Goal: Task Accomplishment & Management: Use online tool/utility

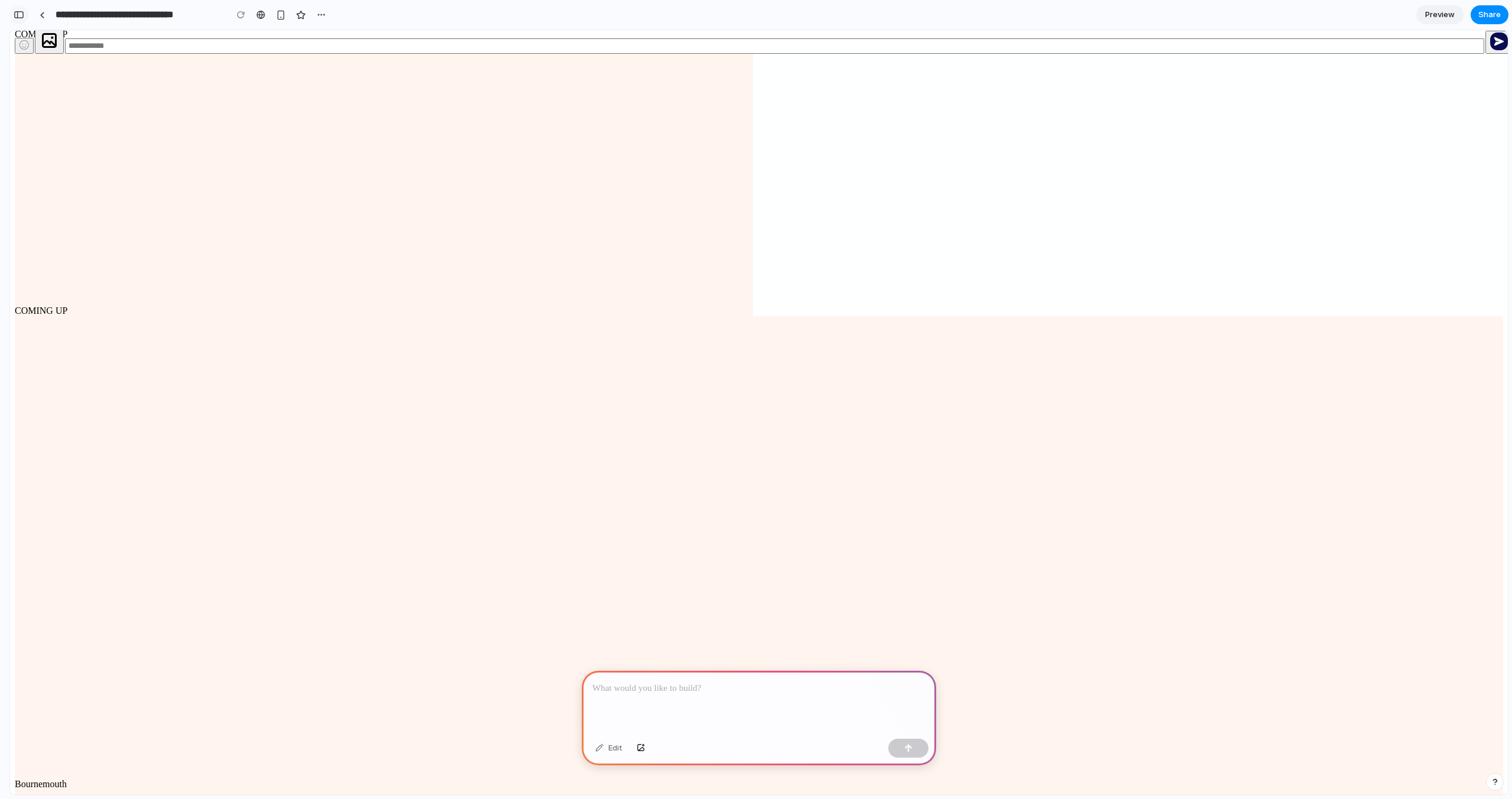
click at [19, 11] on div "button" at bounding box center [19, 15] width 11 height 8
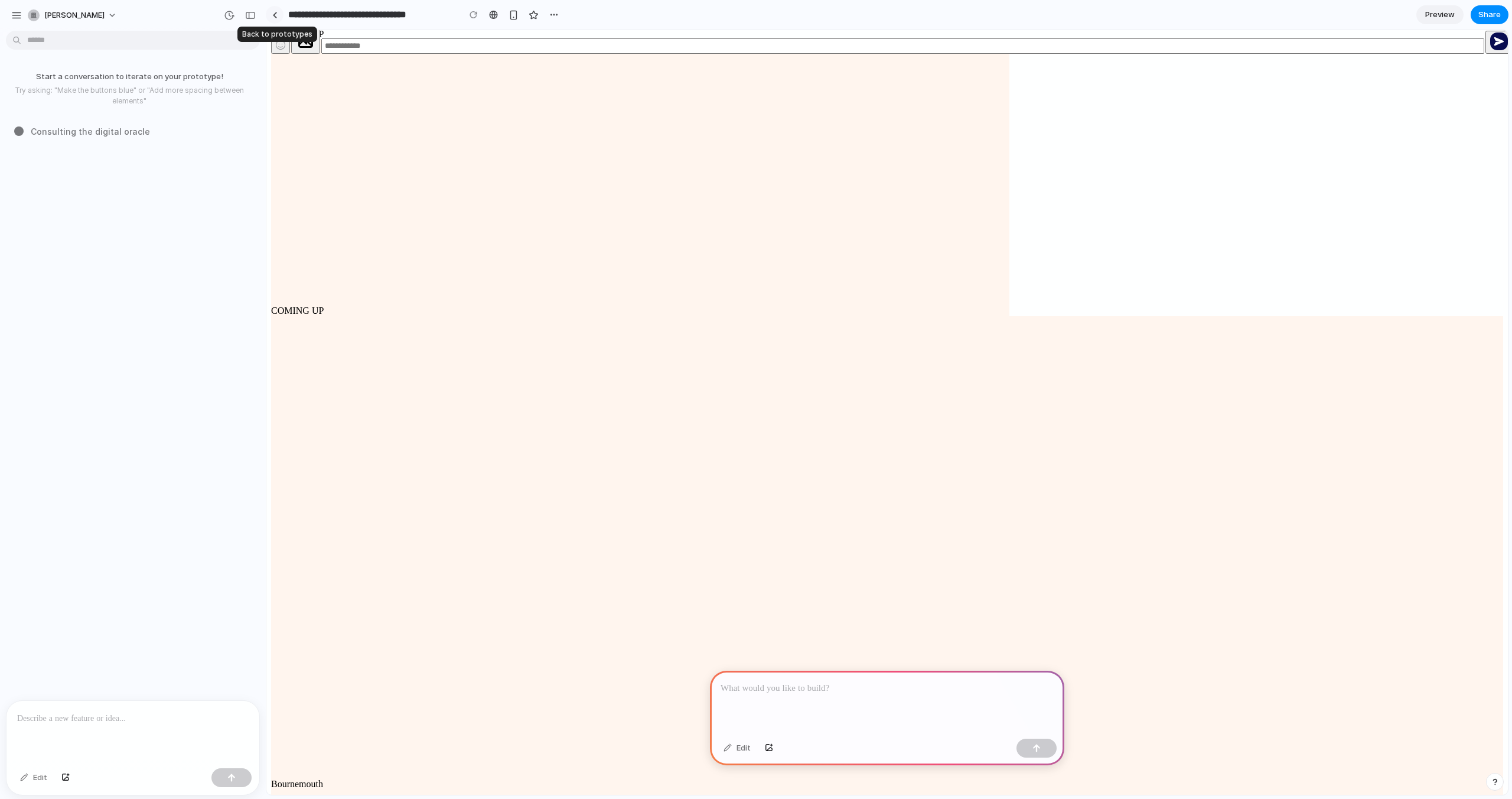
click at [277, 19] on link at bounding box center [274, 14] width 17 height 17
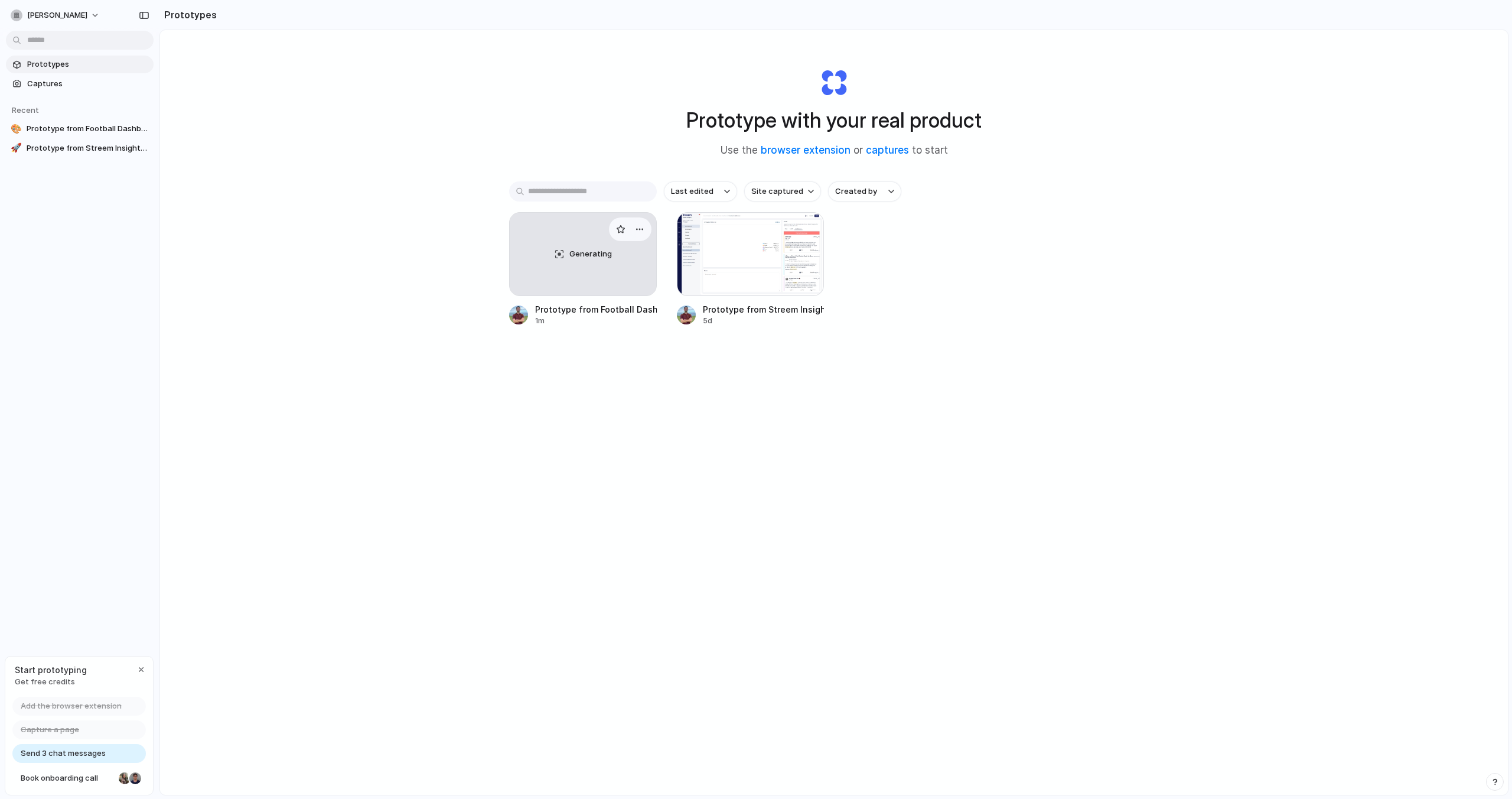
click at [585, 264] on div "Generating" at bounding box center [582, 254] width 146 height 83
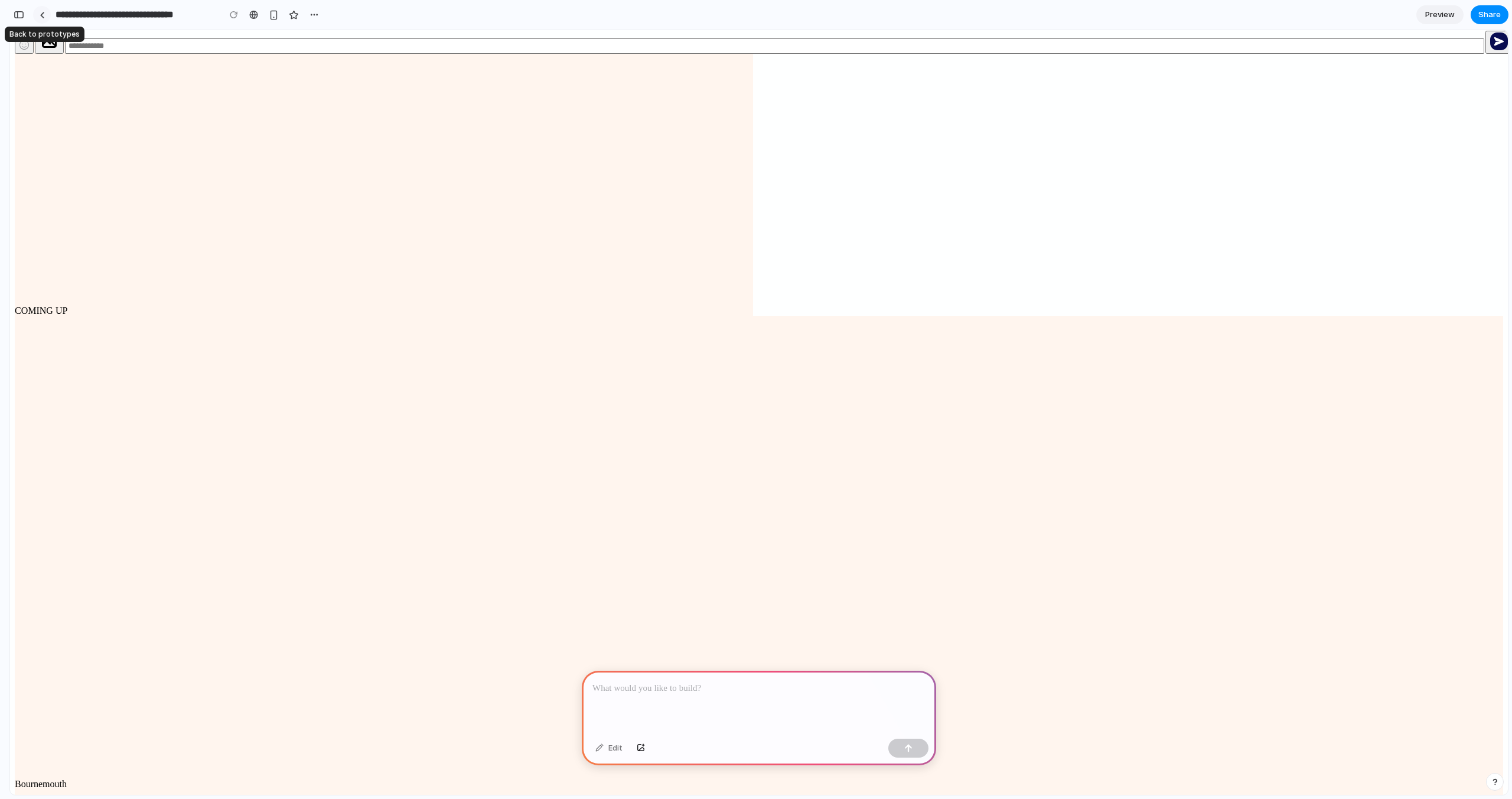
click at [35, 15] on link at bounding box center [41, 14] width 17 height 17
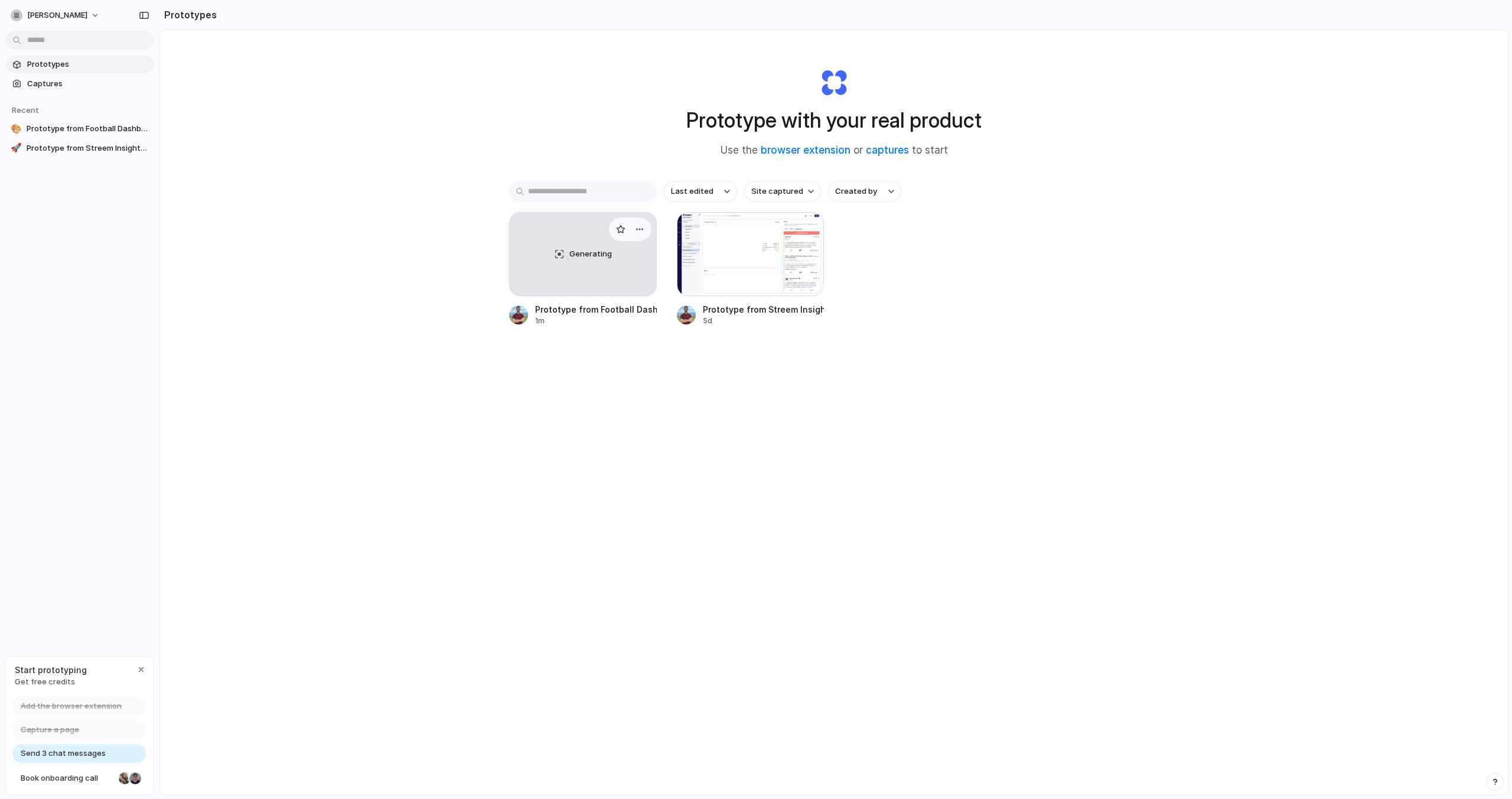
click at [578, 237] on div "Generating" at bounding box center [582, 254] width 146 height 83
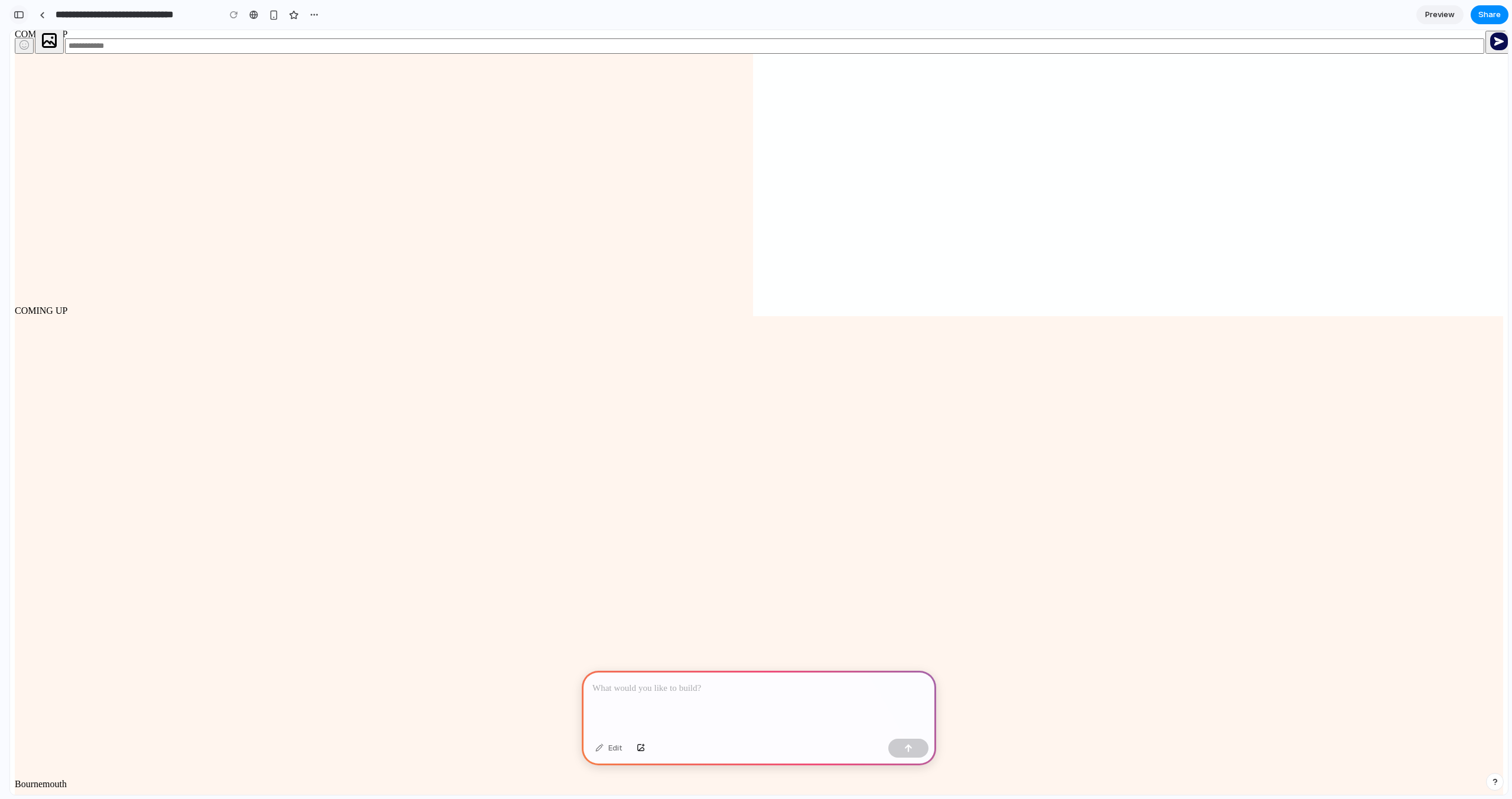
click at [18, 17] on div "button" at bounding box center [19, 15] width 11 height 8
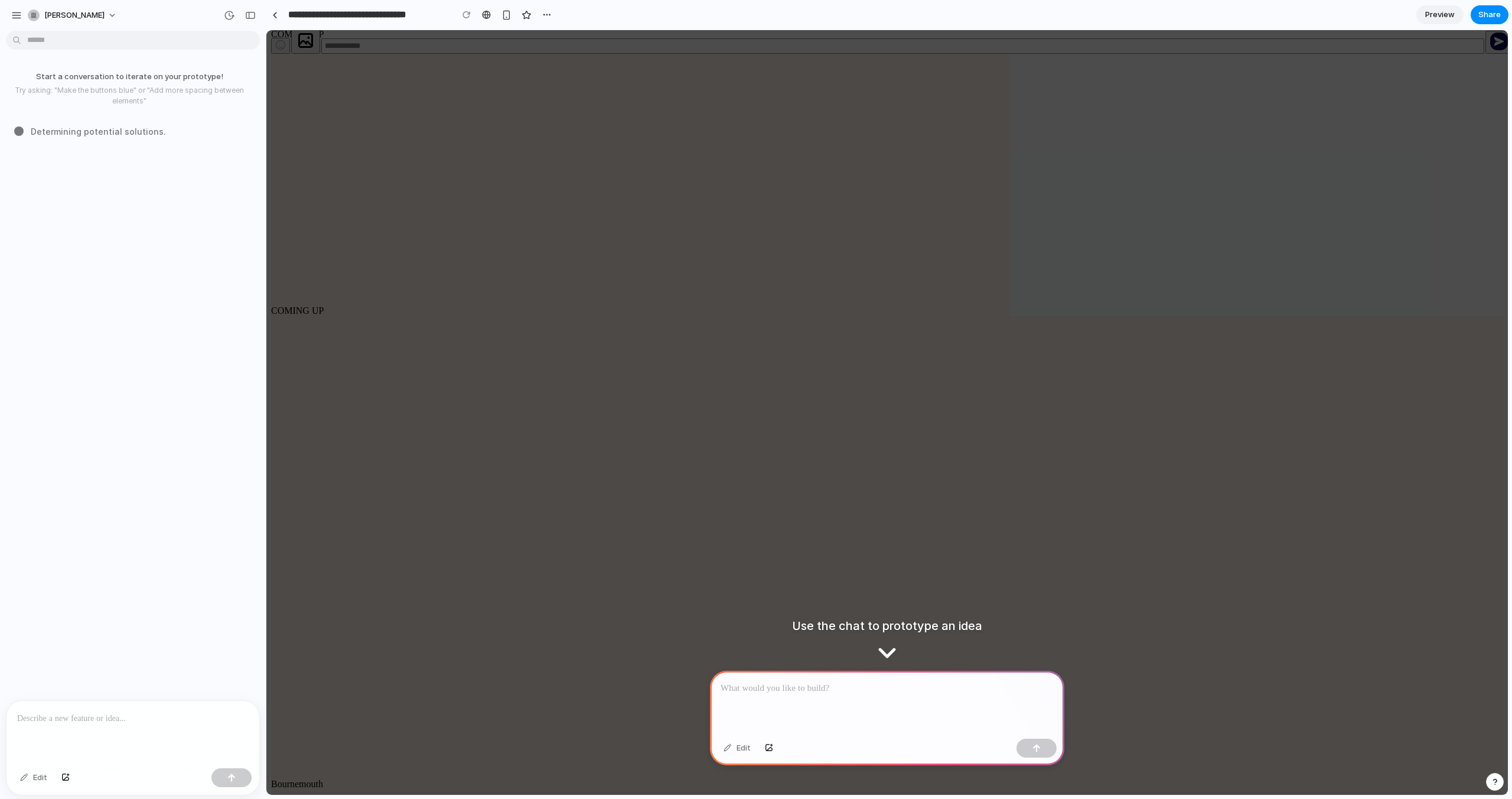
click at [832, 687] on p at bounding box center [887, 688] width 333 height 15
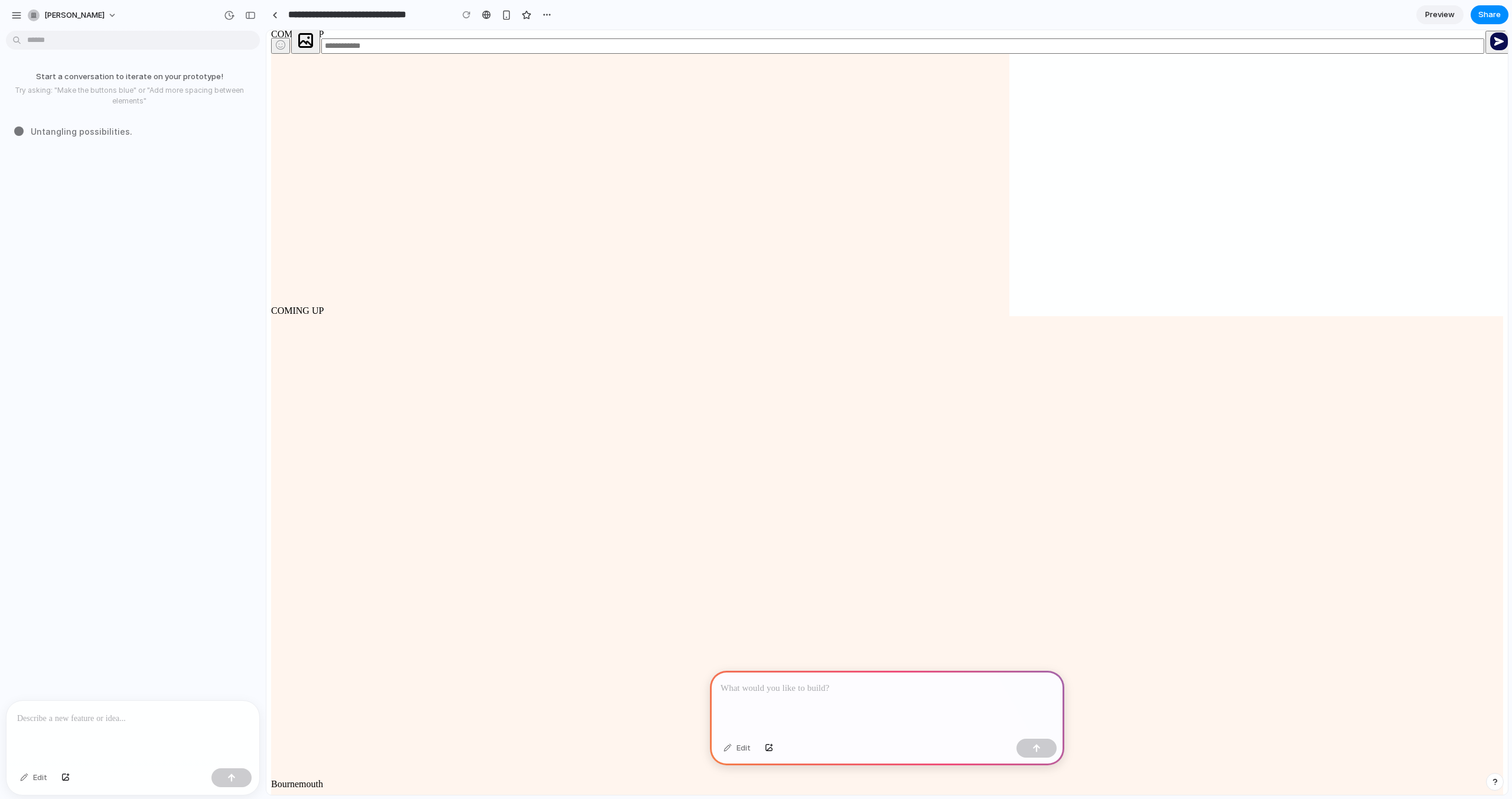
click at [789, 688] on p at bounding box center [887, 688] width 333 height 15
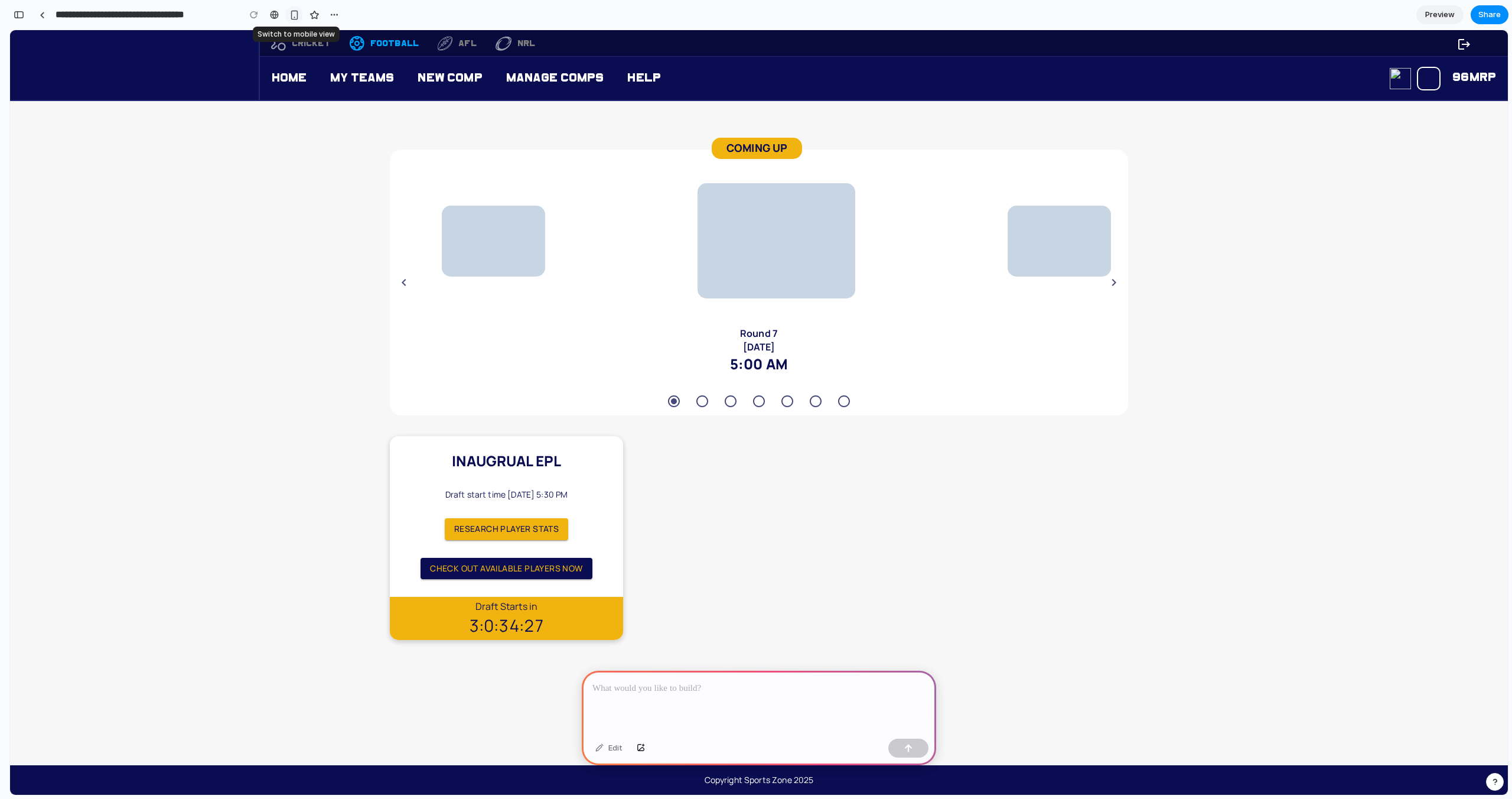
click at [295, 13] on div "button" at bounding box center [293, 15] width 10 height 10
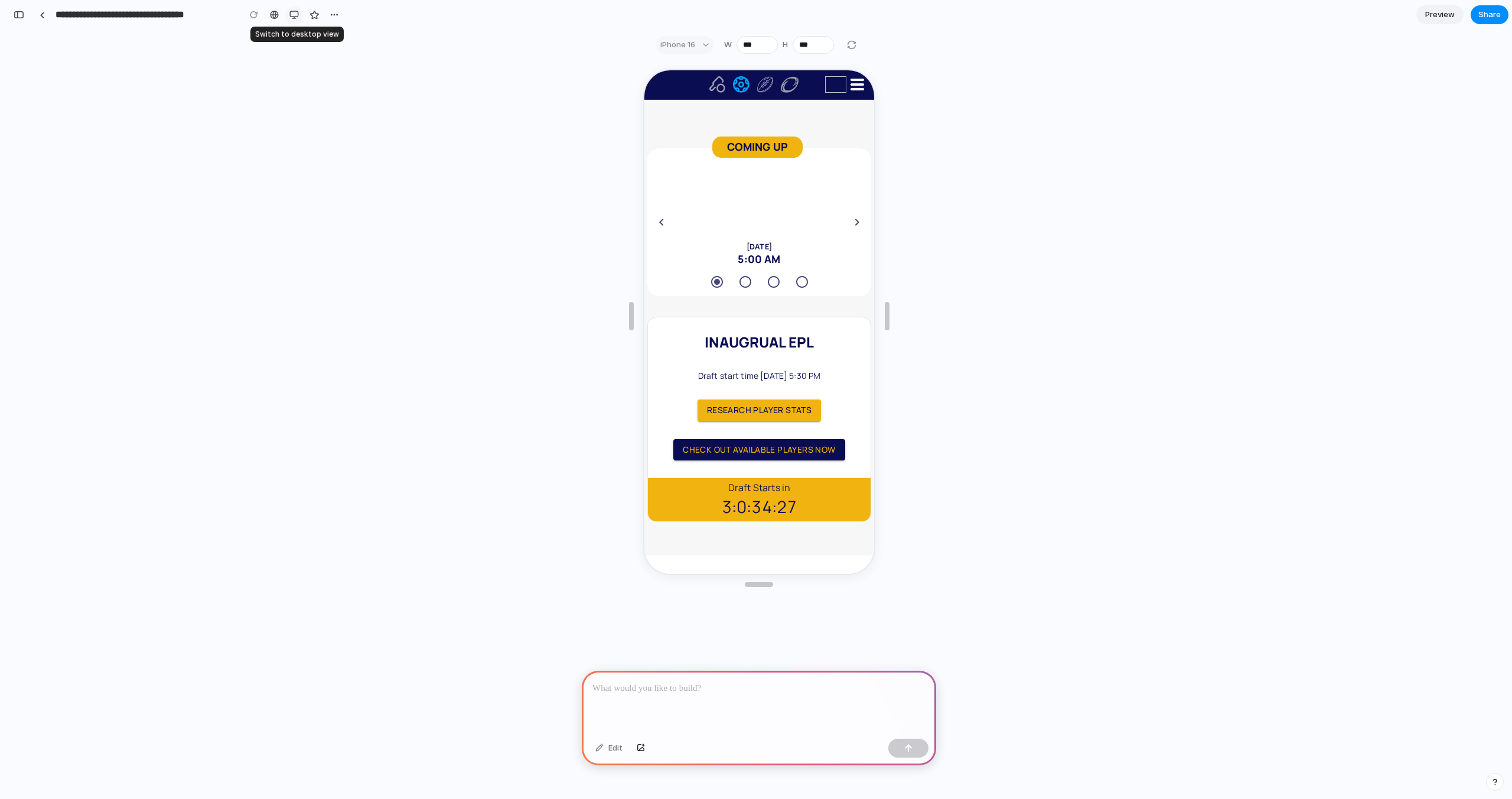
click at [289, 16] on div "button" at bounding box center [293, 15] width 9 height 9
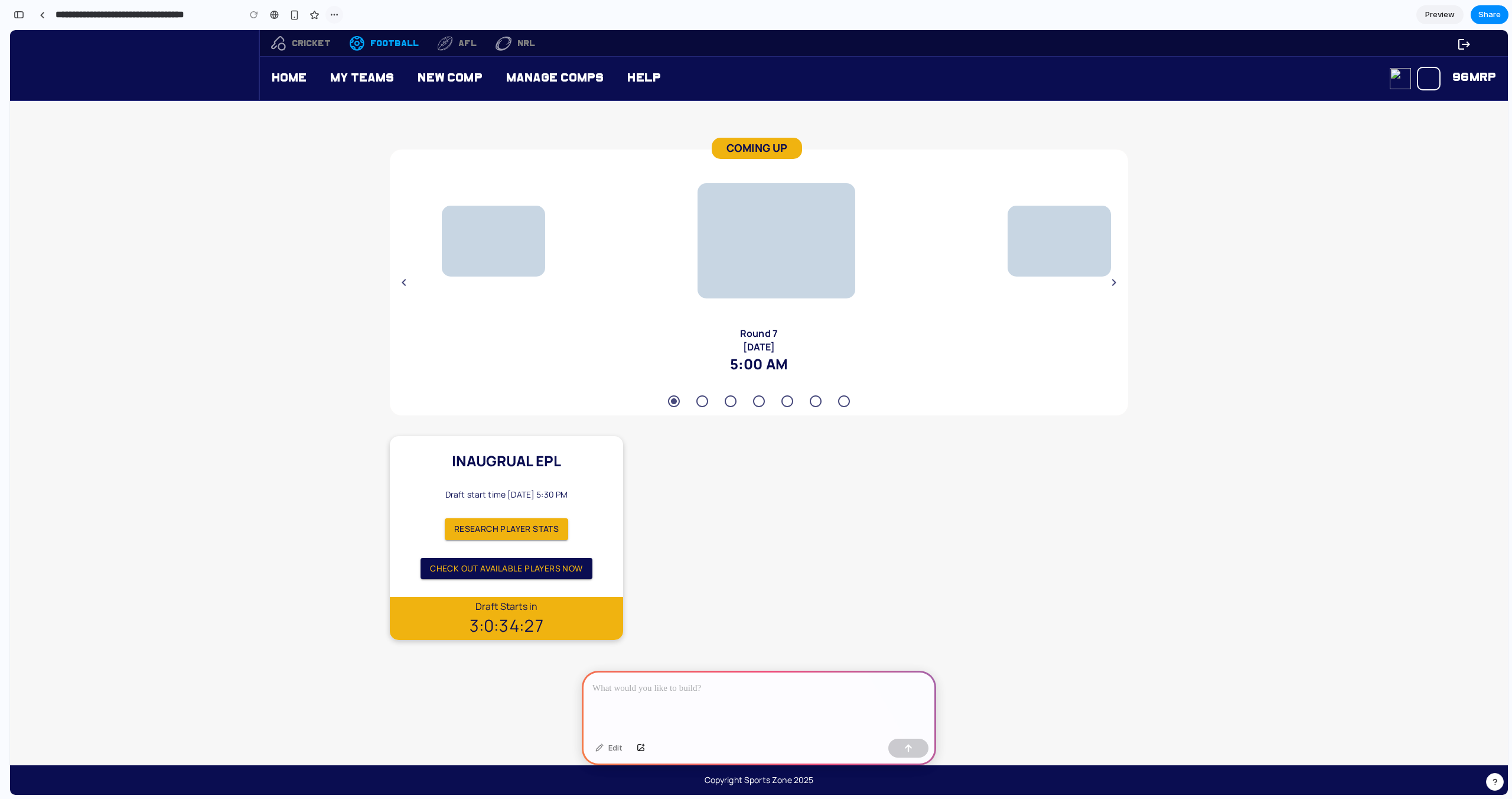
click at [330, 13] on div "button" at bounding box center [334, 15] width 9 height 9
click at [330, 13] on div "Duplicate Delete" at bounding box center [756, 399] width 1512 height 799
click at [1439, 15] on span "Preview" at bounding box center [1439, 15] width 29 height 12
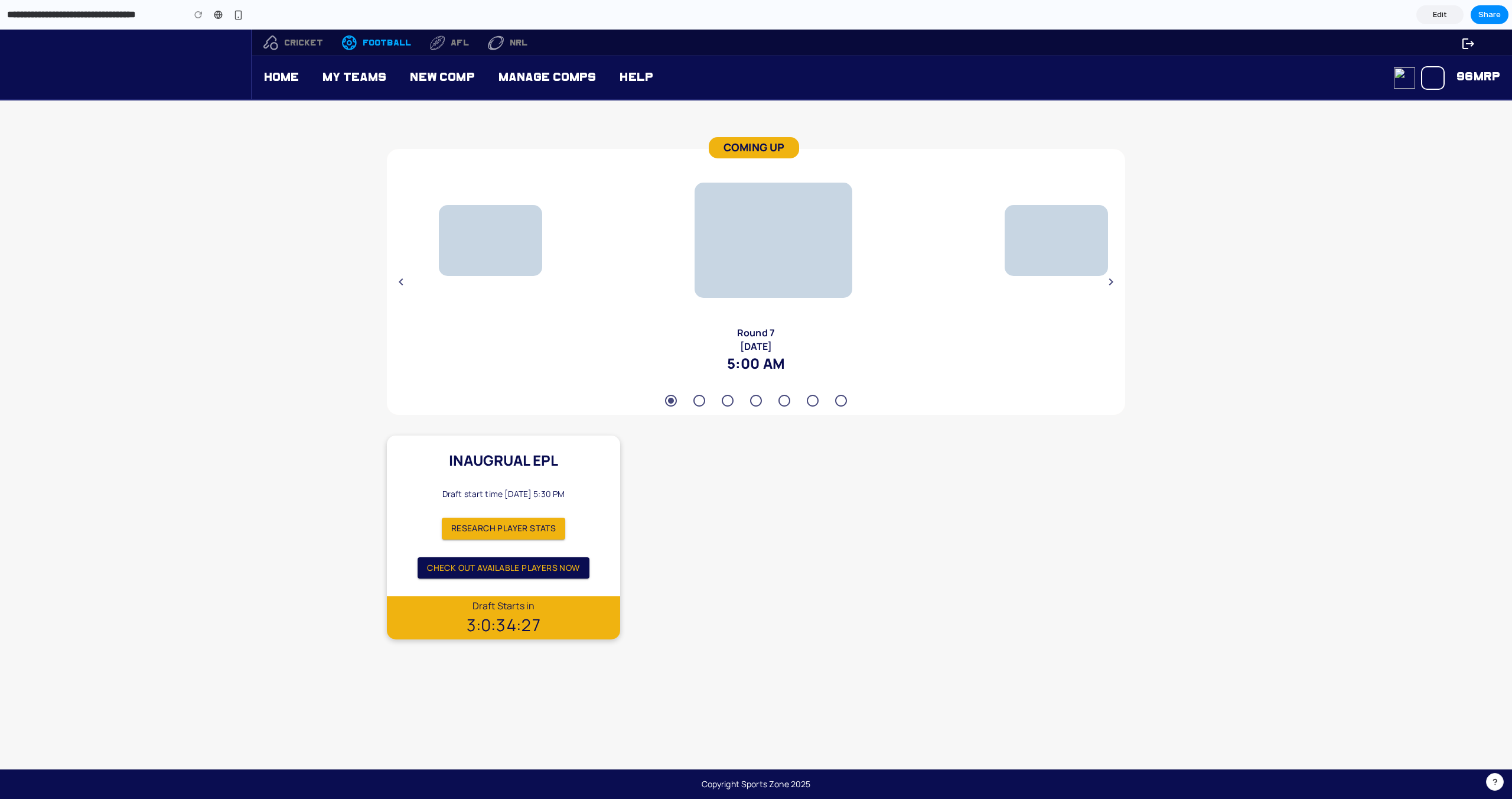
click at [1439, 15] on span "Edit" at bounding box center [1440, 15] width 15 height 12
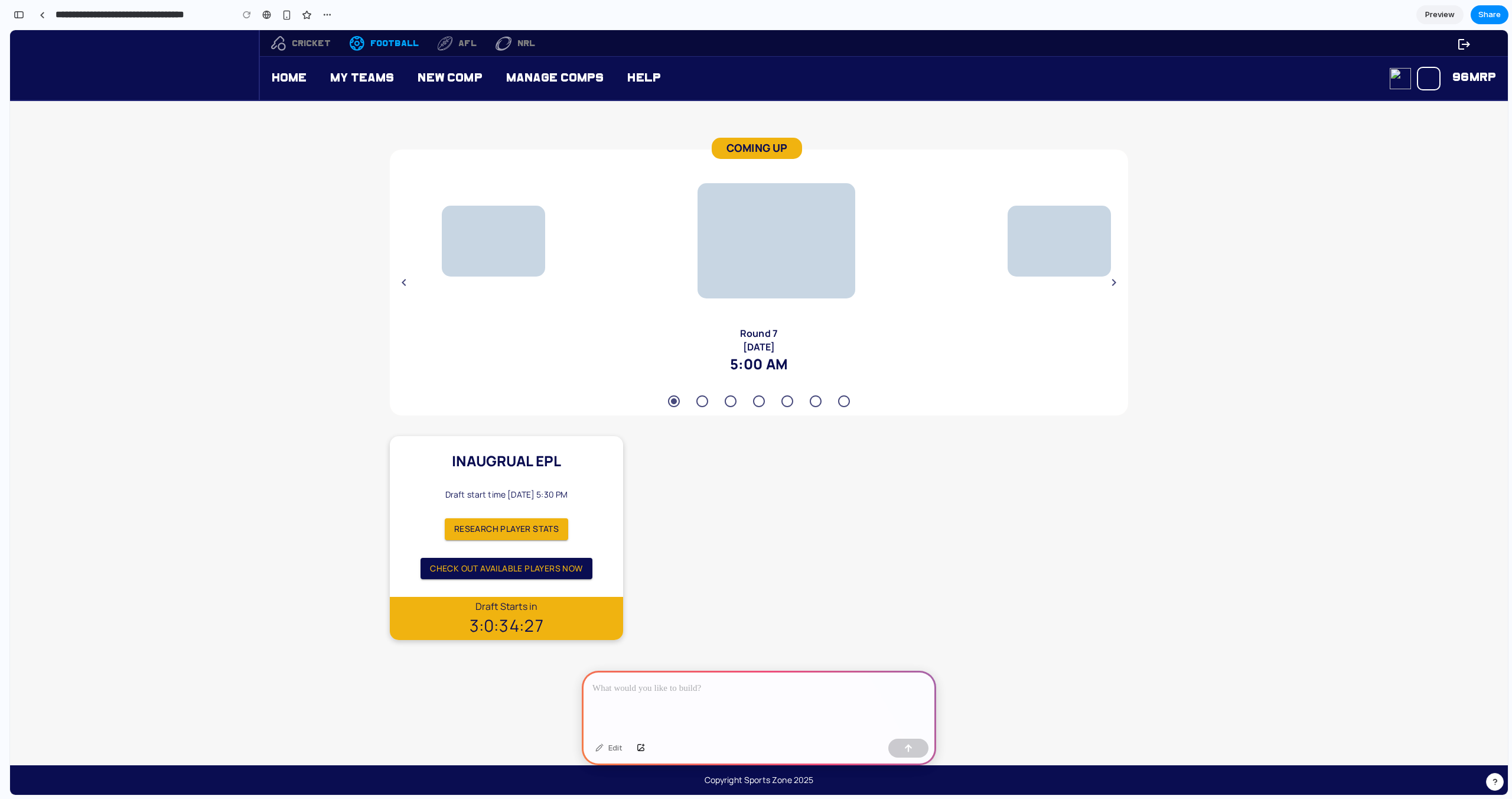
click at [1438, 14] on span "Preview" at bounding box center [1439, 15] width 29 height 12
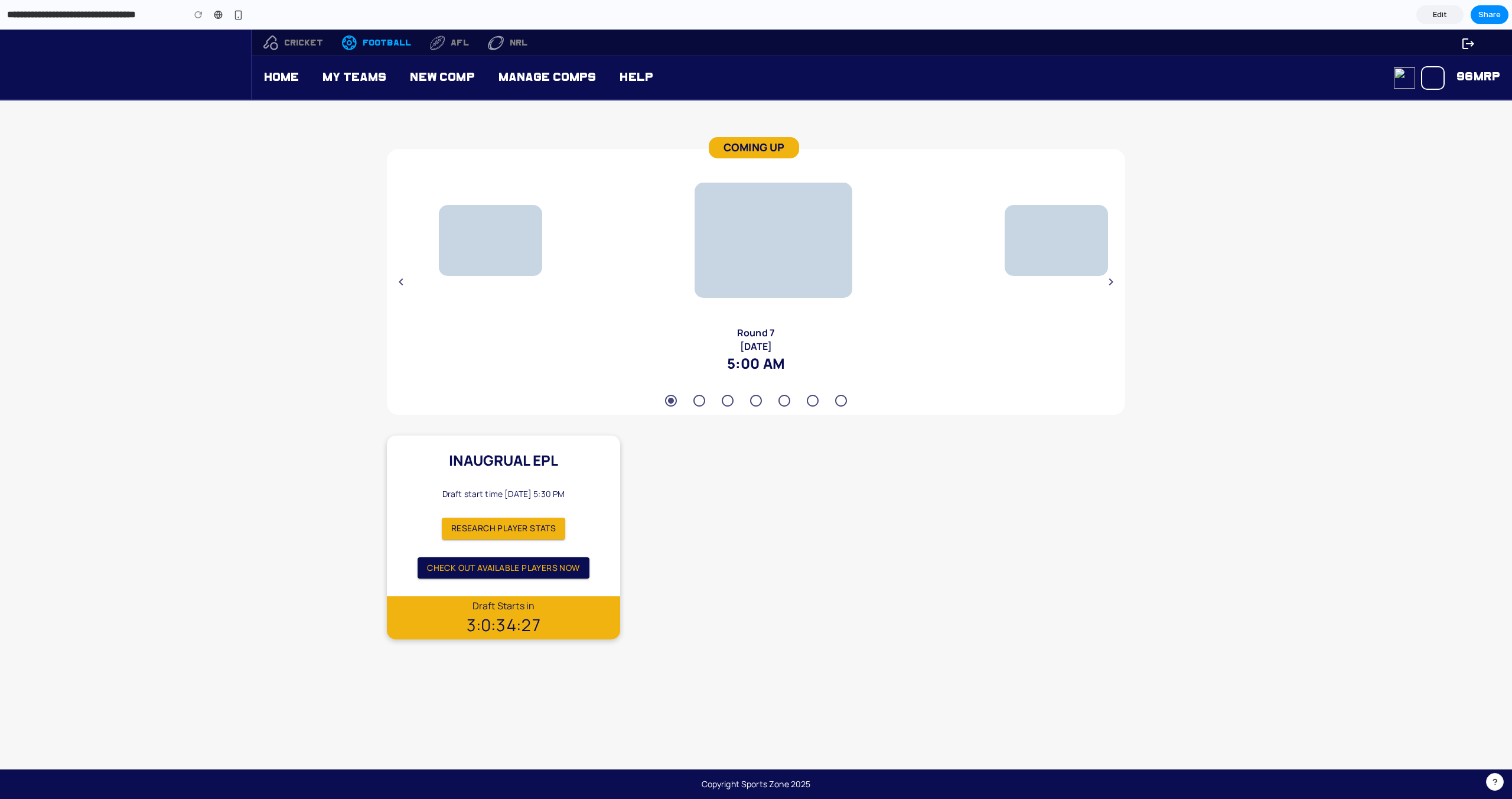
click at [1438, 14] on span "Edit" at bounding box center [1440, 15] width 15 height 12
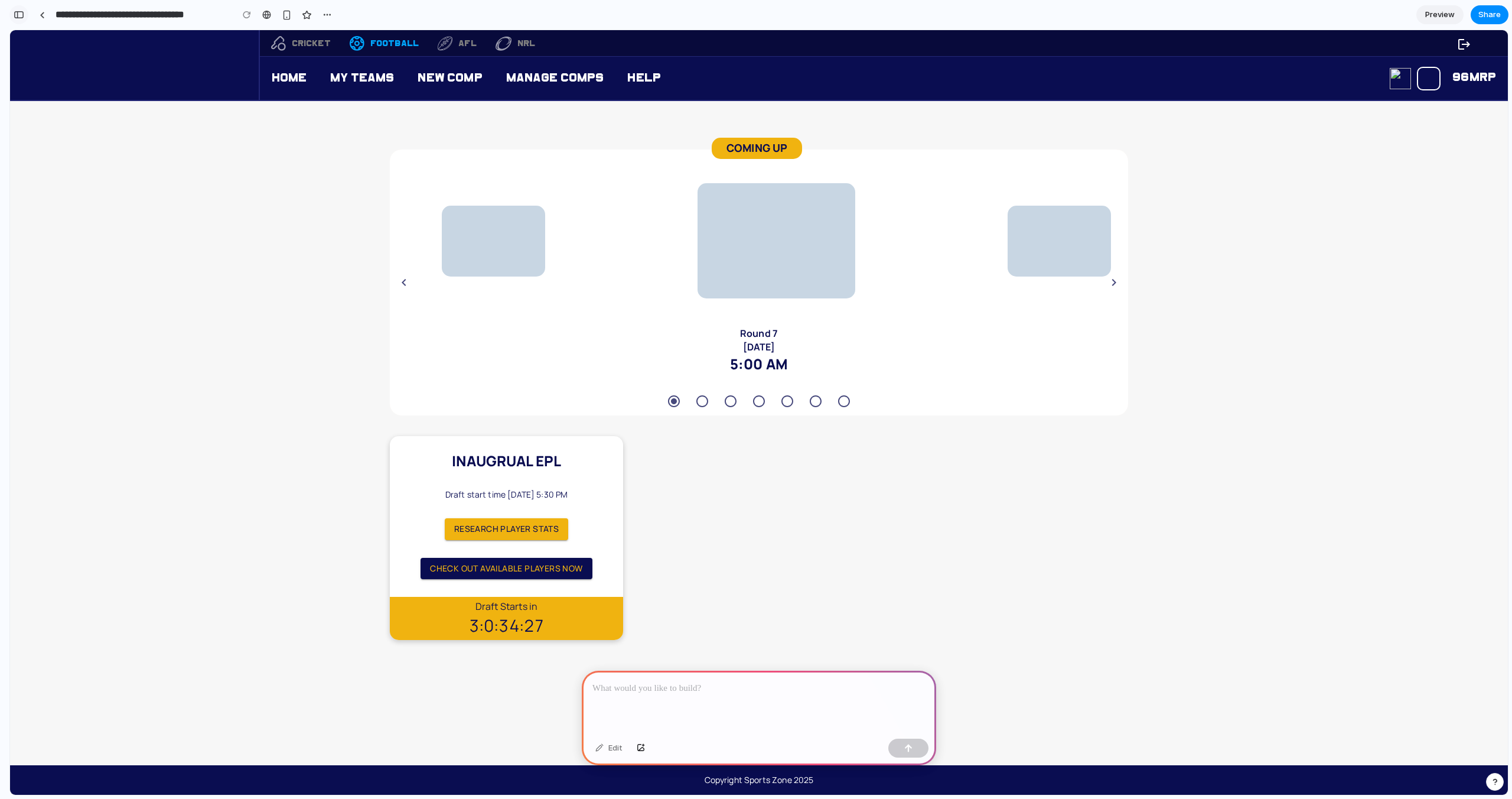
click at [25, 14] on button "button" at bounding box center [18, 15] width 19 height 19
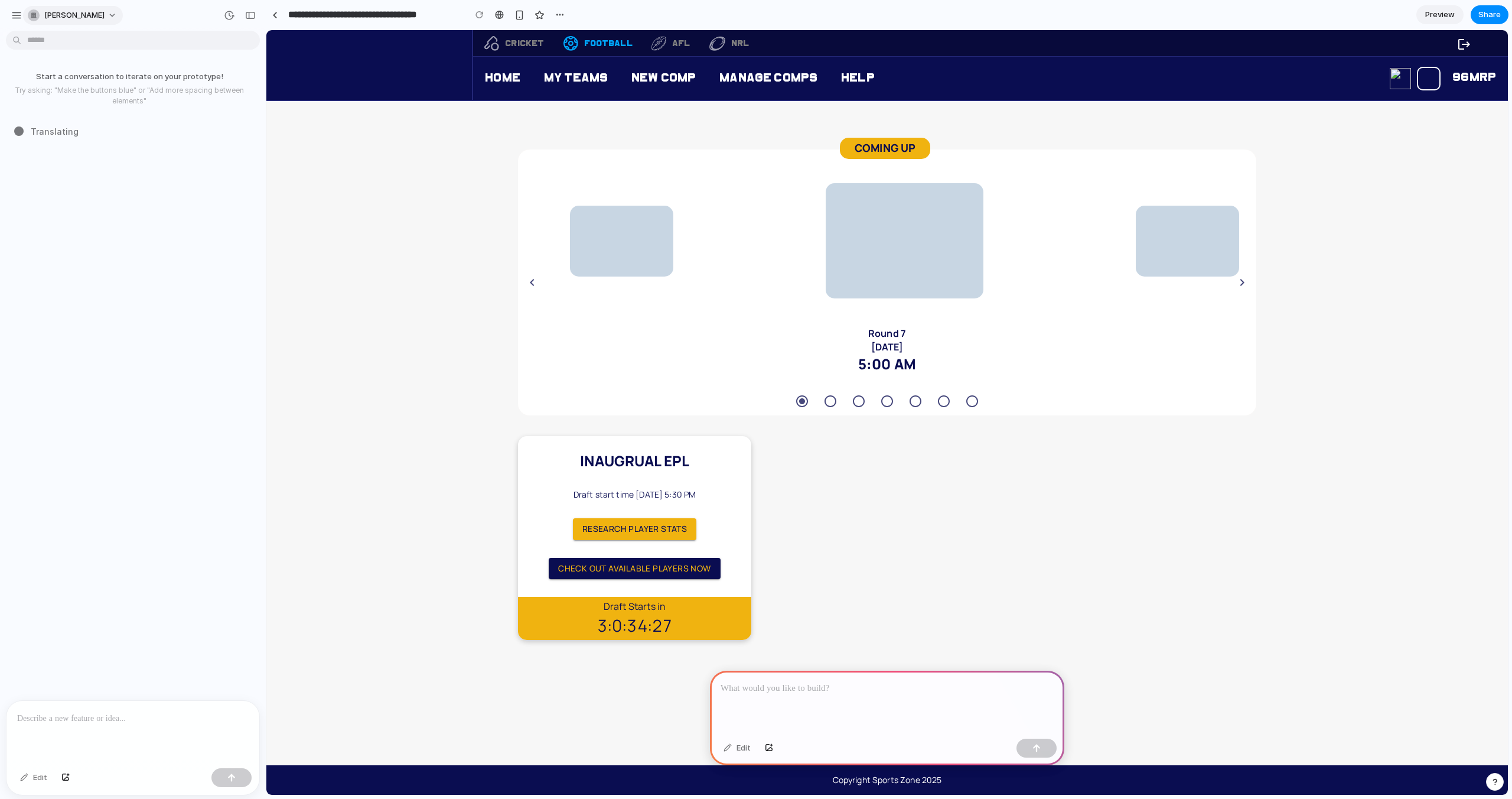
click at [105, 15] on button "[PERSON_NAME]" at bounding box center [73, 15] width 100 height 19
click at [105, 15] on div "Settings Invite members Change theme Sign out" at bounding box center [756, 399] width 1512 height 799
click at [17, 15] on div "button" at bounding box center [16, 15] width 11 height 11
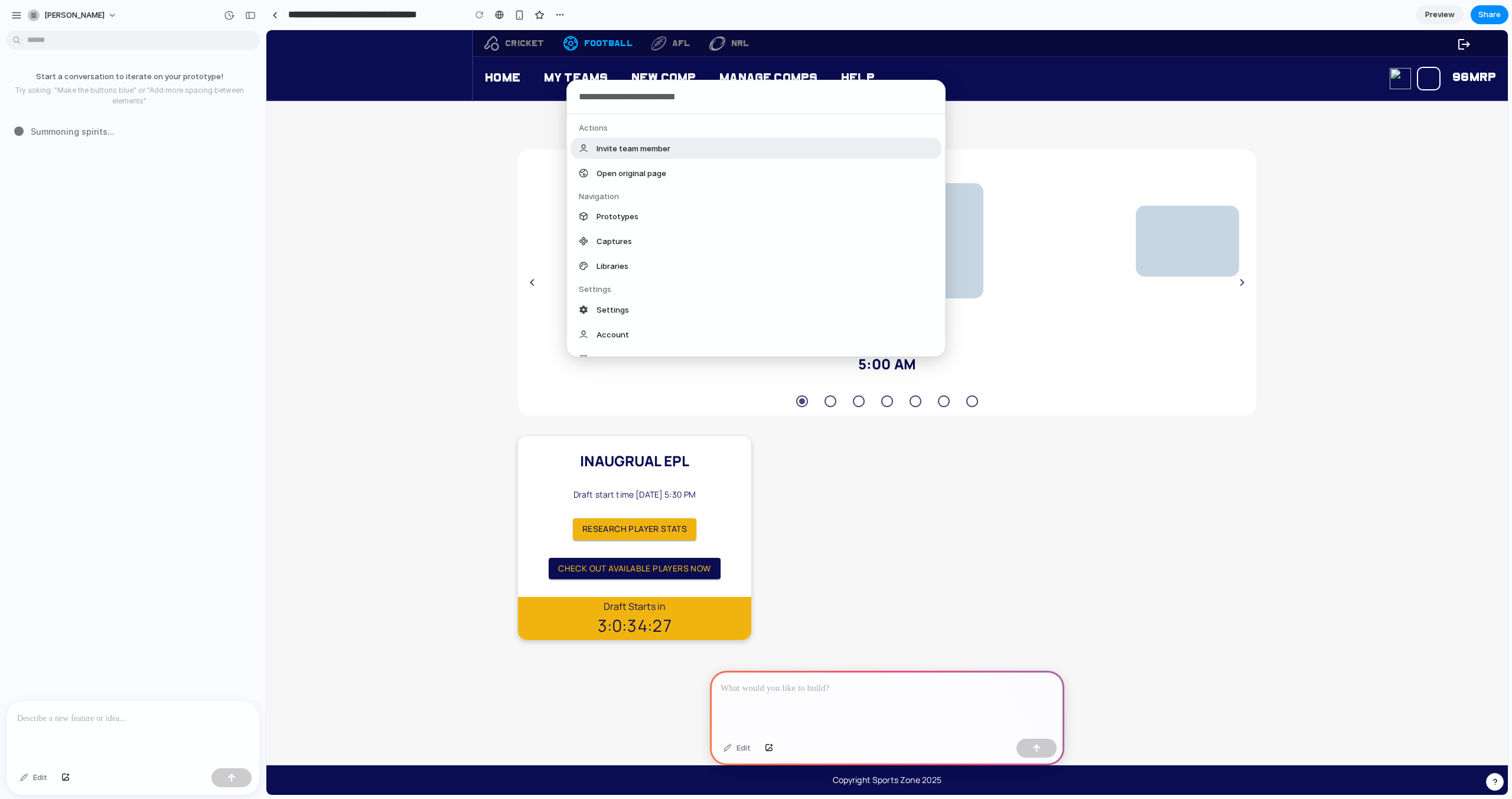
click at [68, 41] on body "**********" at bounding box center [756, 399] width 1512 height 799
click at [68, 41] on div "Actions Invite team member Open original page Navigation Prototypes Captures Li…" at bounding box center [756, 399] width 1512 height 799
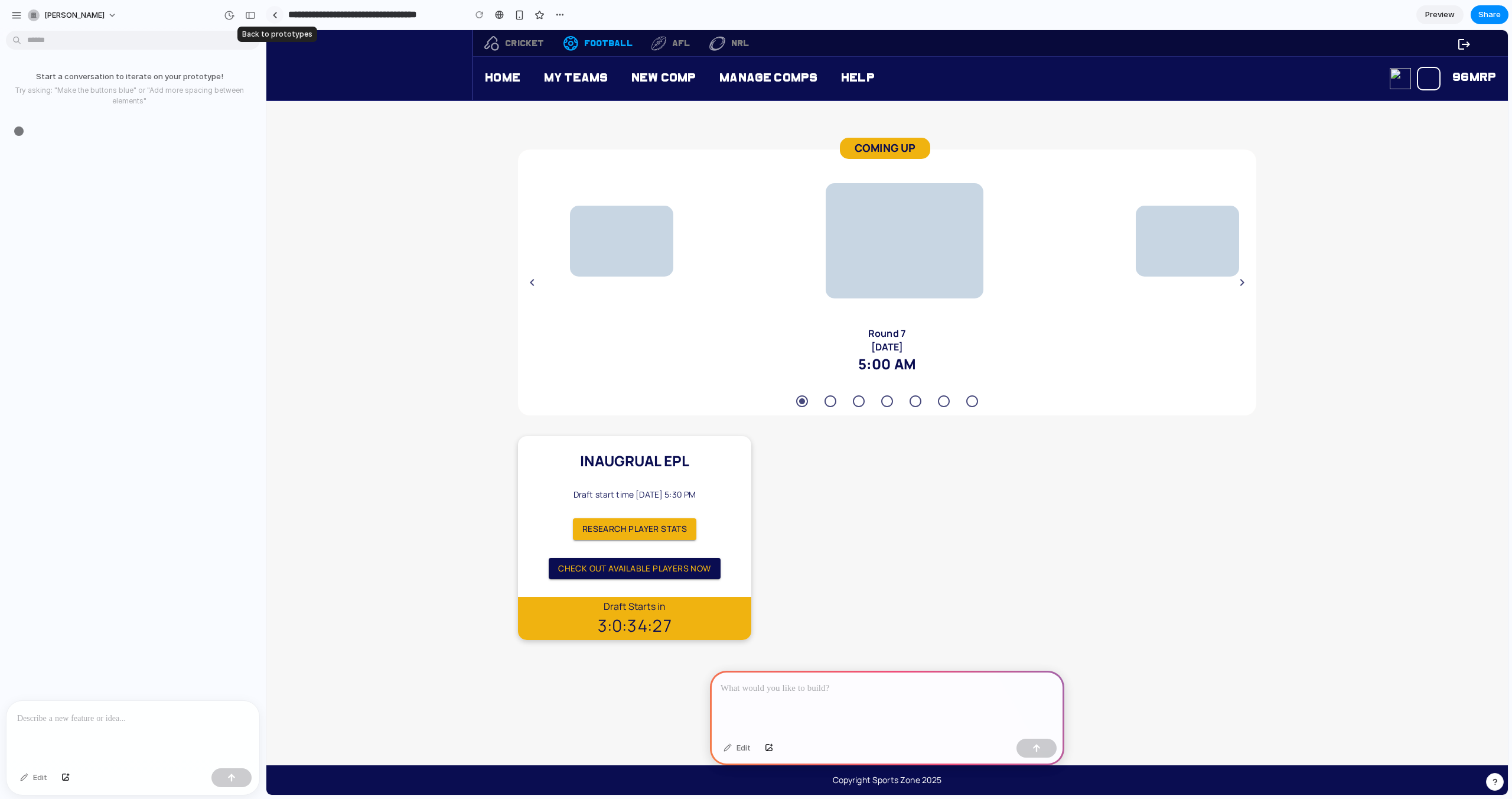
click at [274, 15] on div at bounding box center [275, 15] width 5 height 6
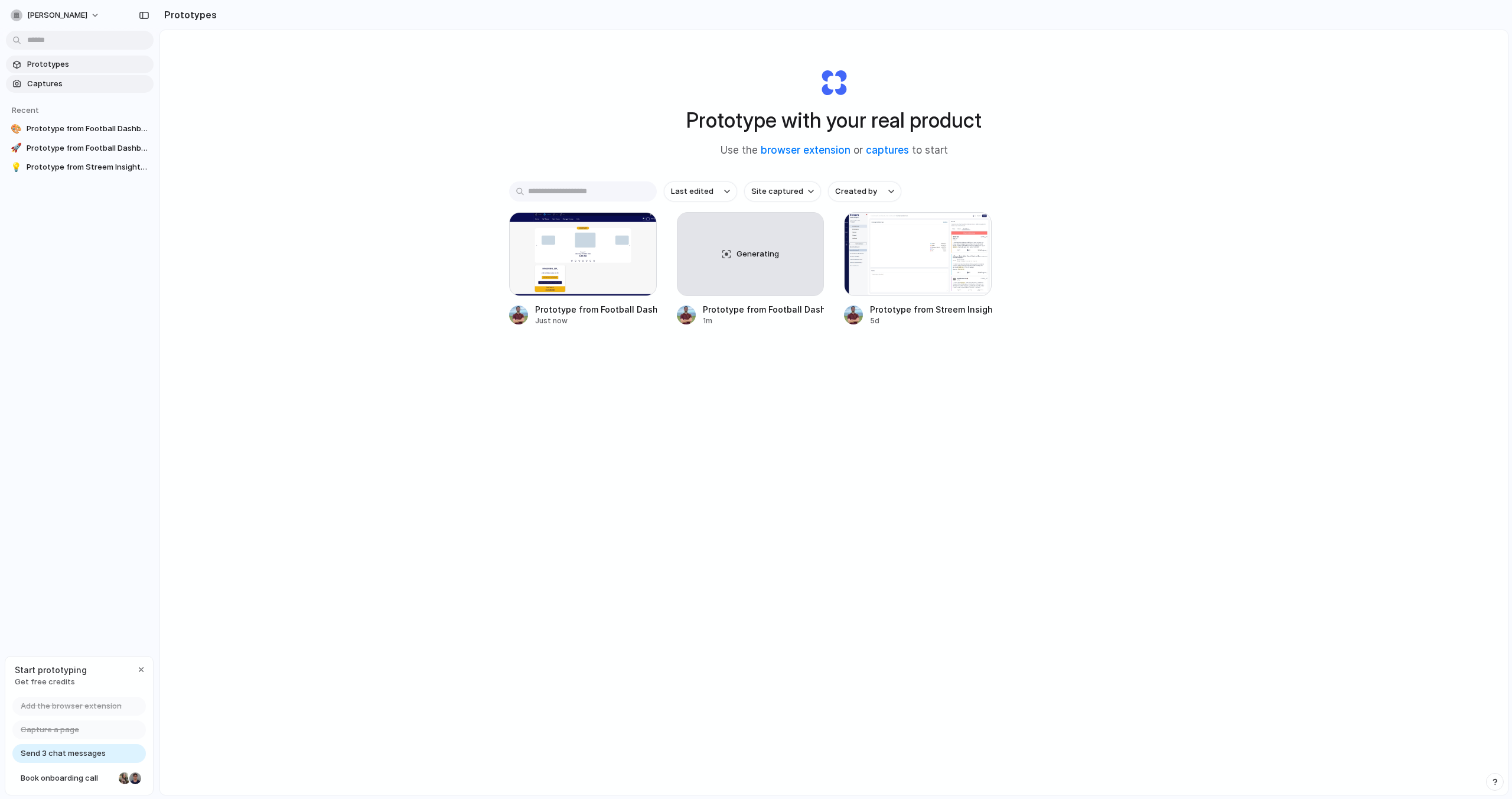
click at [80, 80] on span "Captures" at bounding box center [88, 84] width 122 height 12
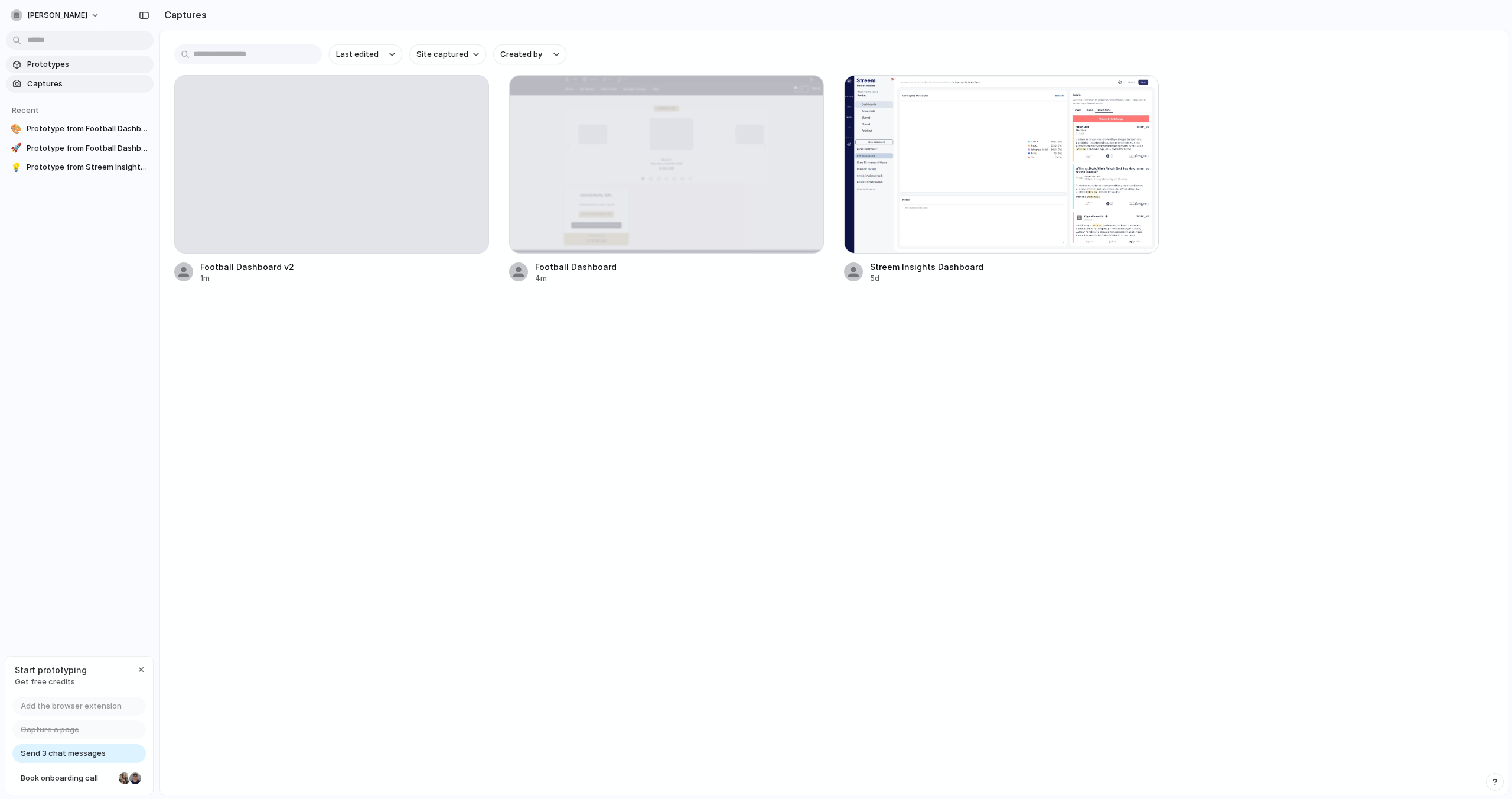
click at [75, 61] on span "Prototypes" at bounding box center [88, 64] width 122 height 12
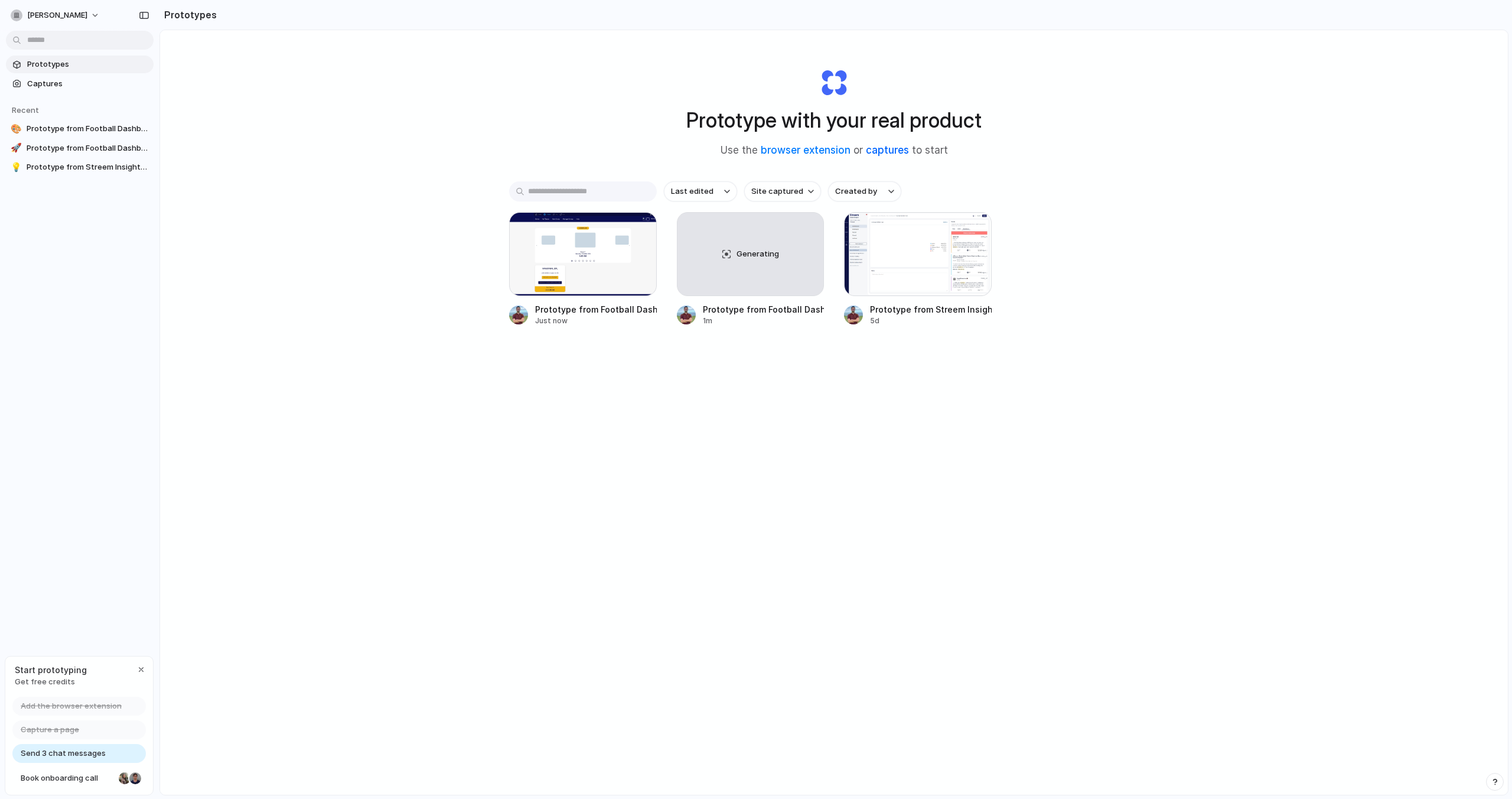
click at [880, 149] on link "captures" at bounding box center [887, 150] width 43 height 12
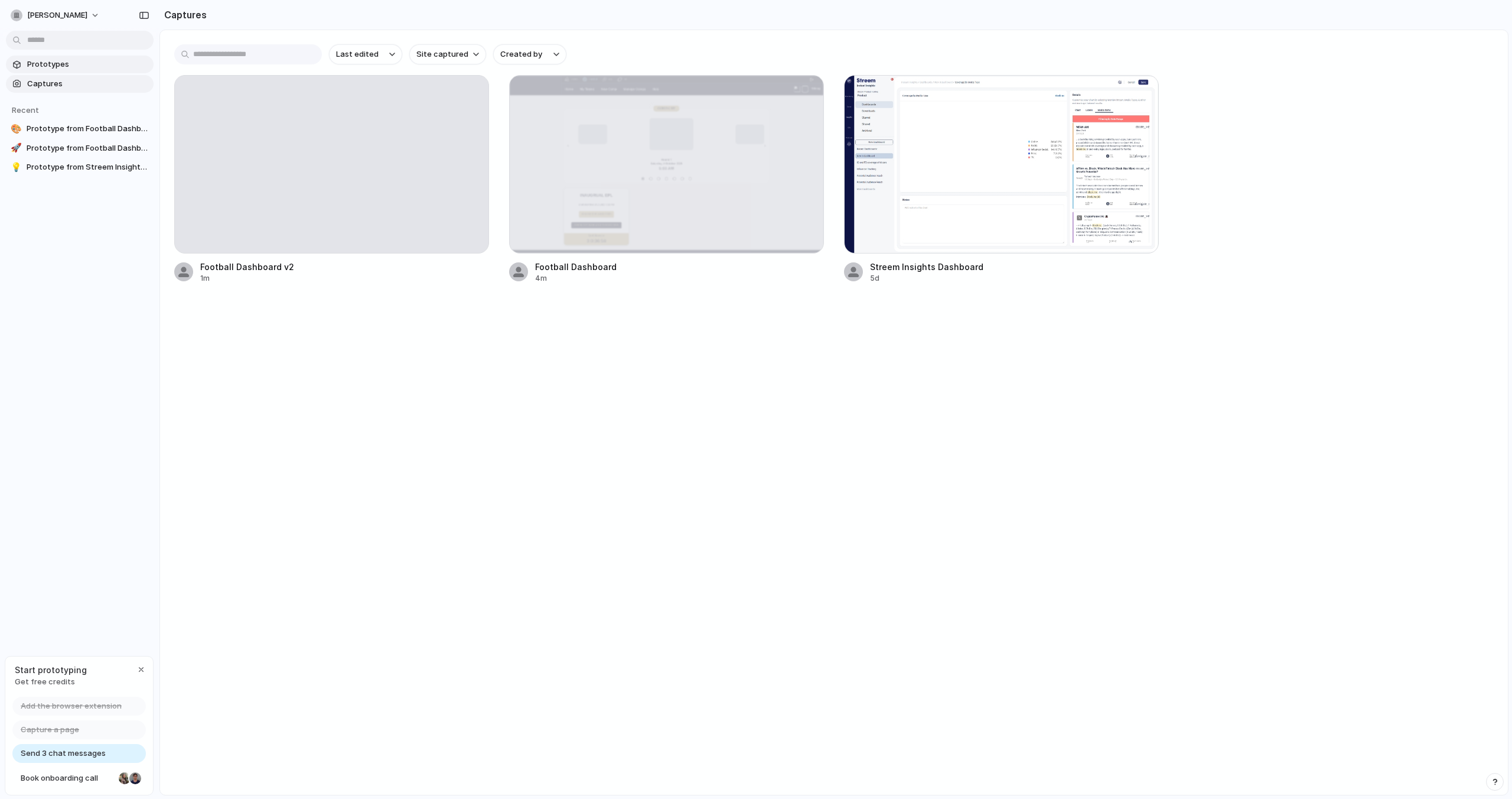
click at [62, 71] on link "Prototypes" at bounding box center [79, 64] width 147 height 17
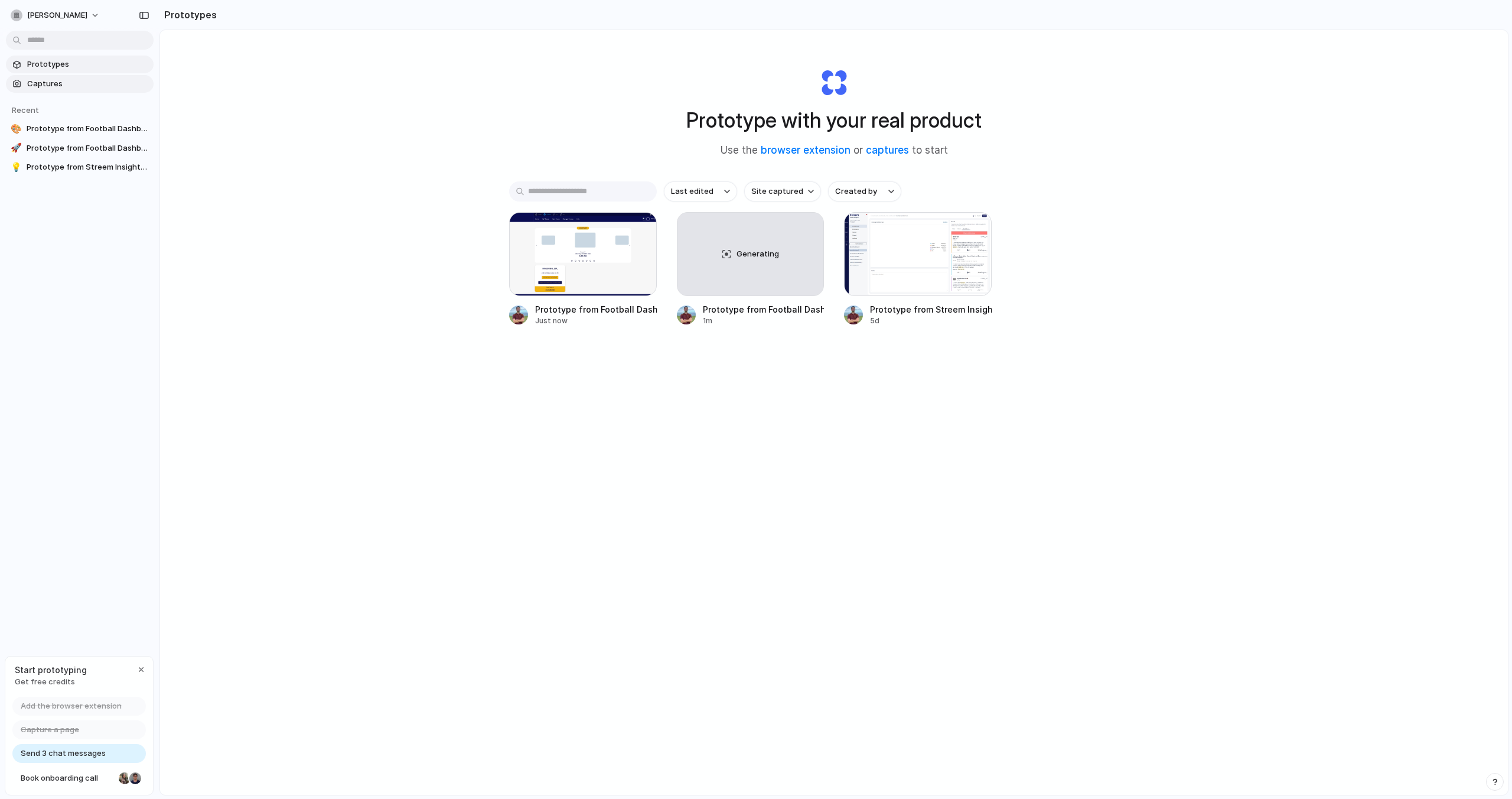
click at [56, 80] on span "Captures" at bounding box center [88, 84] width 122 height 12
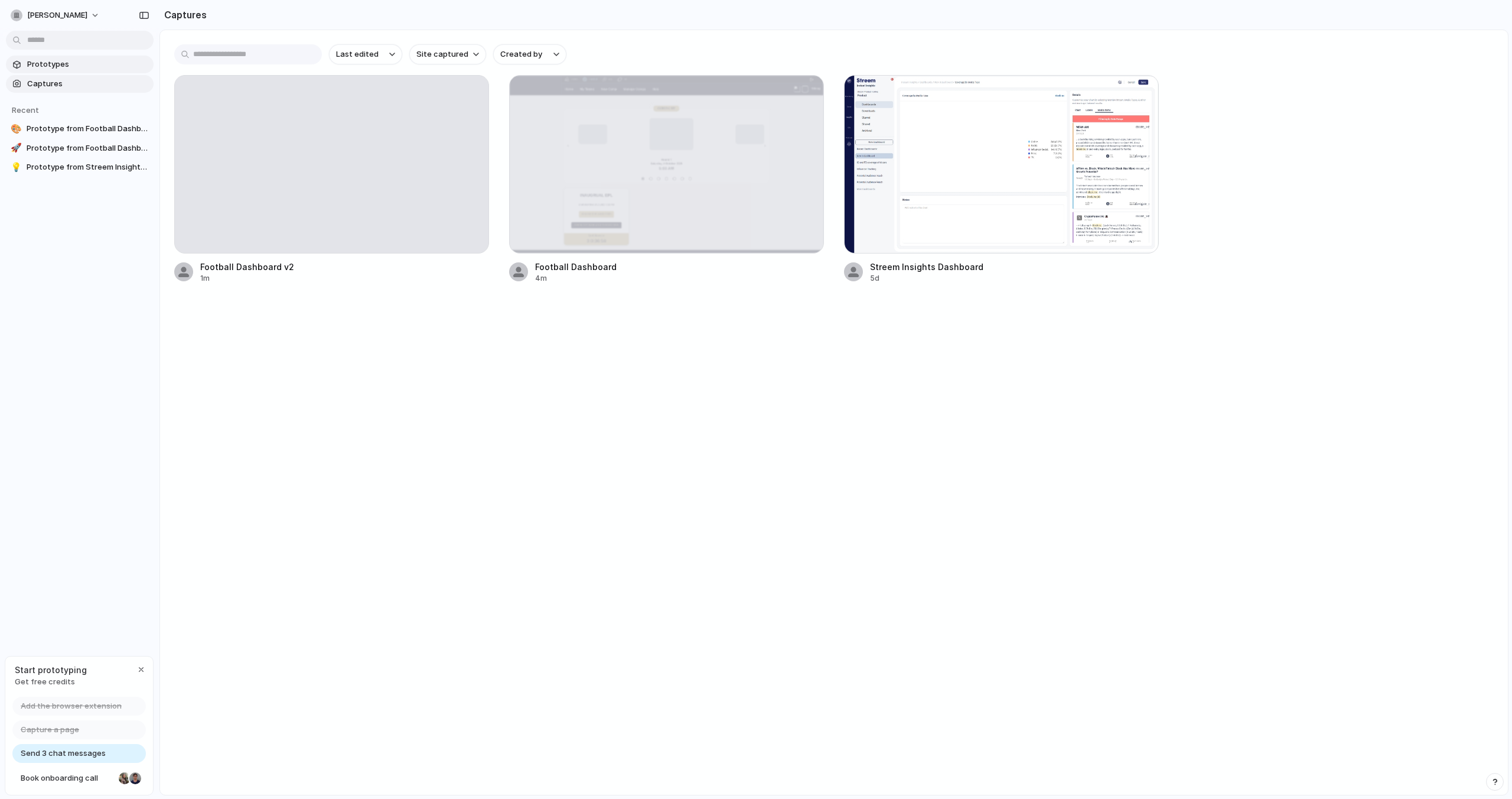
click at [60, 60] on span "Prototypes" at bounding box center [88, 64] width 122 height 12
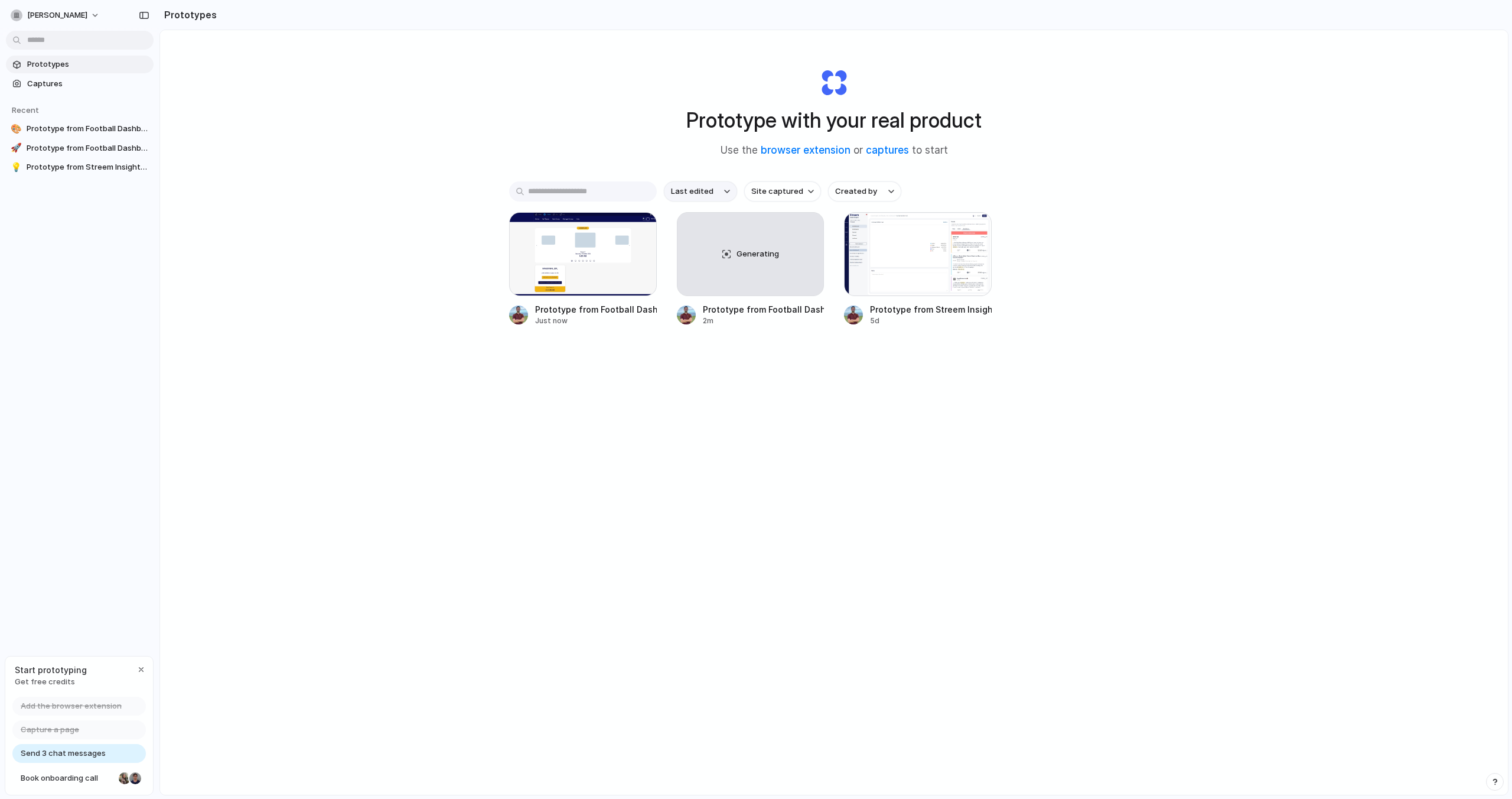
click at [705, 195] on span "Last edited" at bounding box center [691, 191] width 43 height 12
click at [705, 195] on div "Last edited Last created Alphabetical" at bounding box center [756, 399] width 1512 height 799
click at [542, 262] on div at bounding box center [582, 254] width 147 height 84
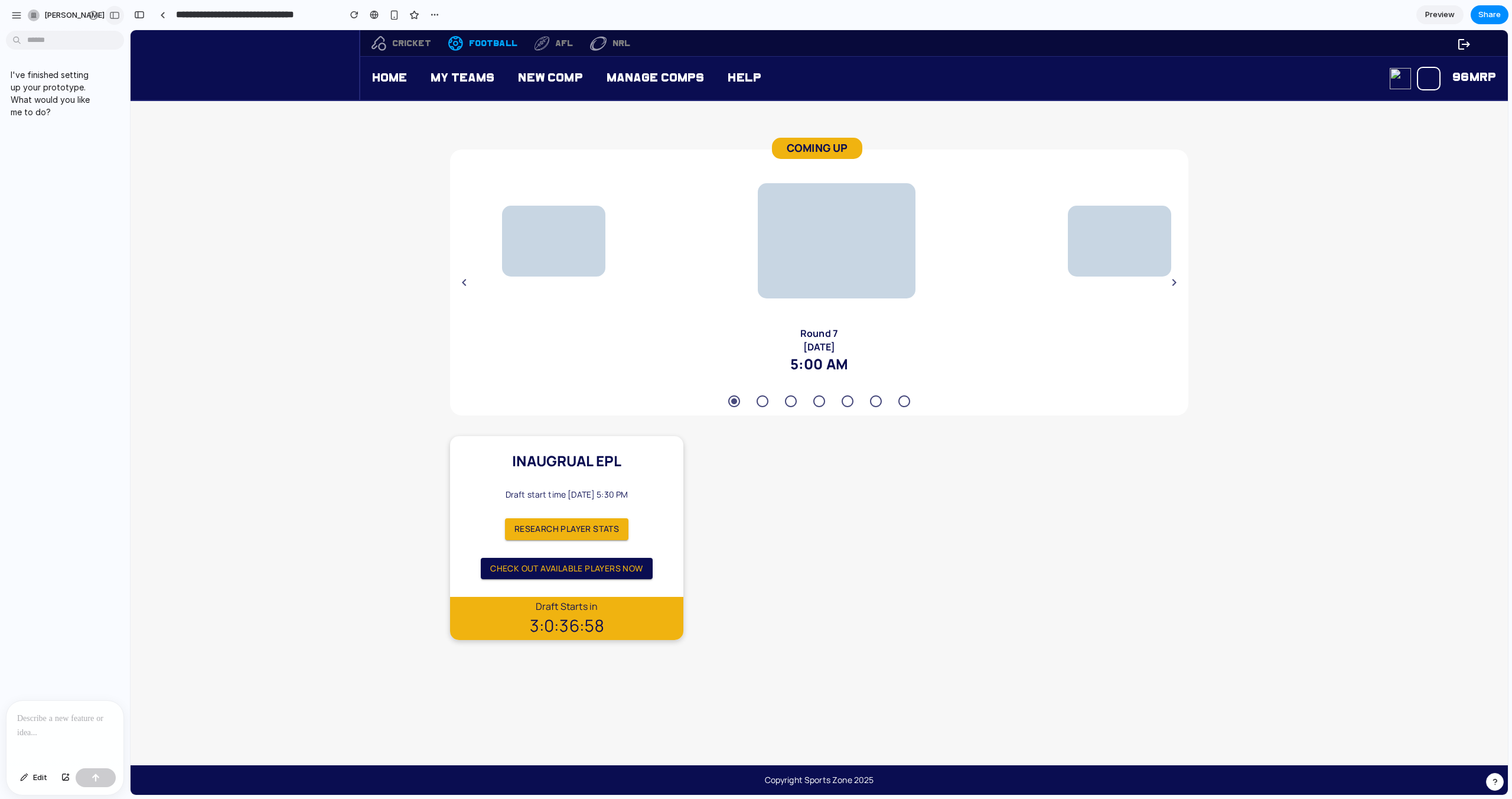
click at [114, 19] on button "button" at bounding box center [114, 15] width 19 height 19
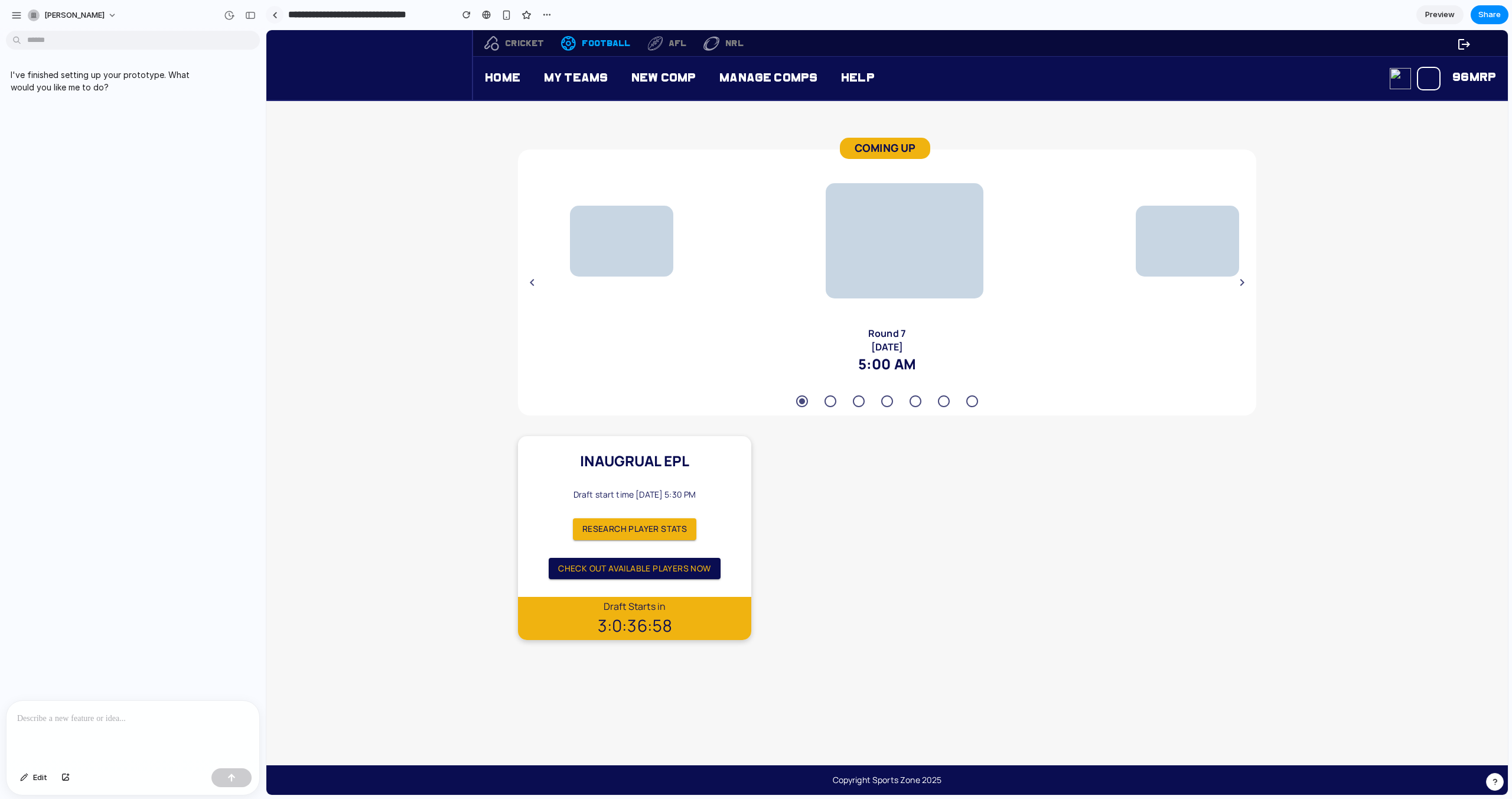
click at [273, 17] on div at bounding box center [275, 15] width 5 height 6
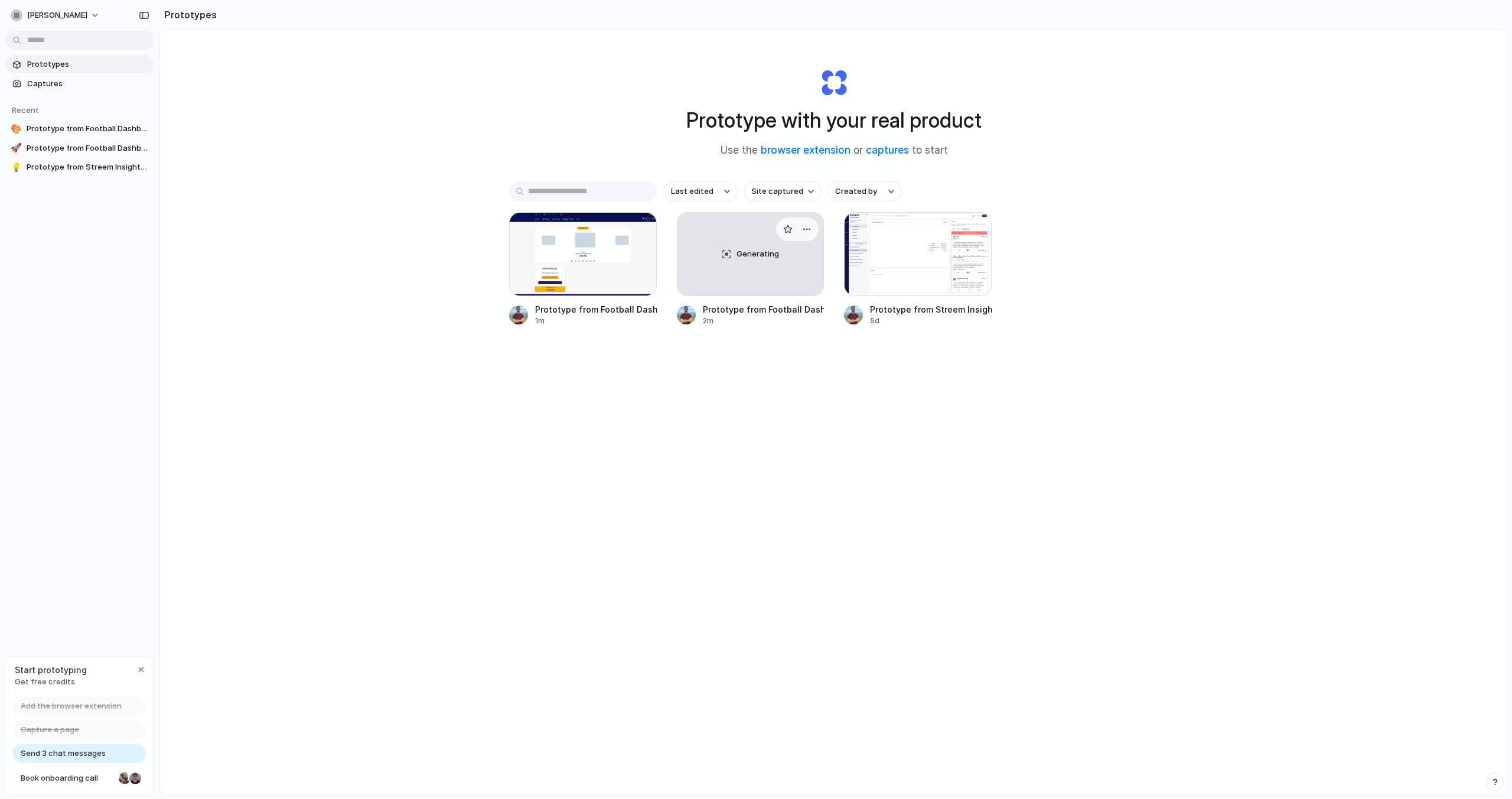
click at [761, 249] on span "Generating" at bounding box center [758, 254] width 43 height 12
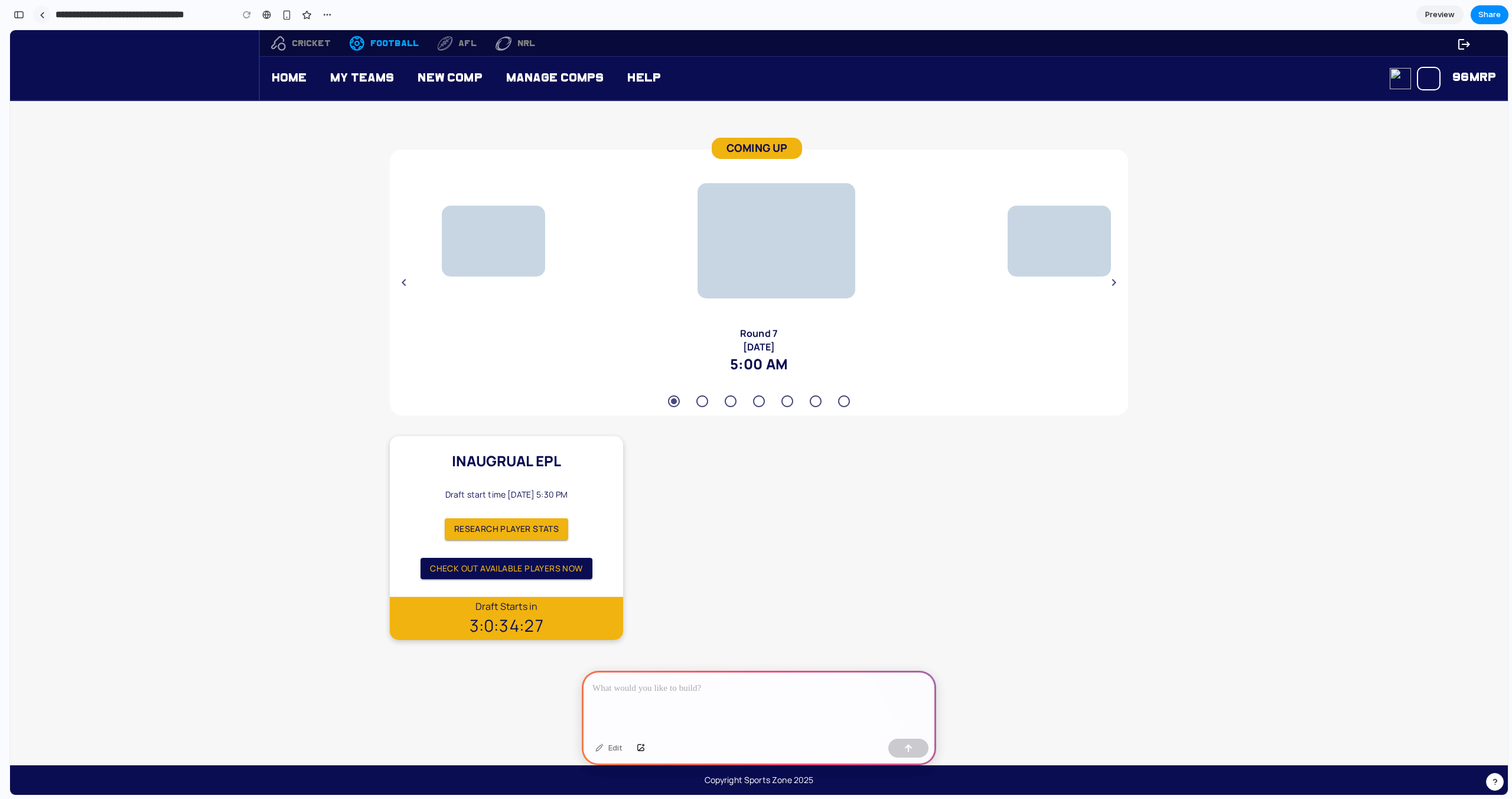
click at [46, 15] on link at bounding box center [41, 14] width 17 height 17
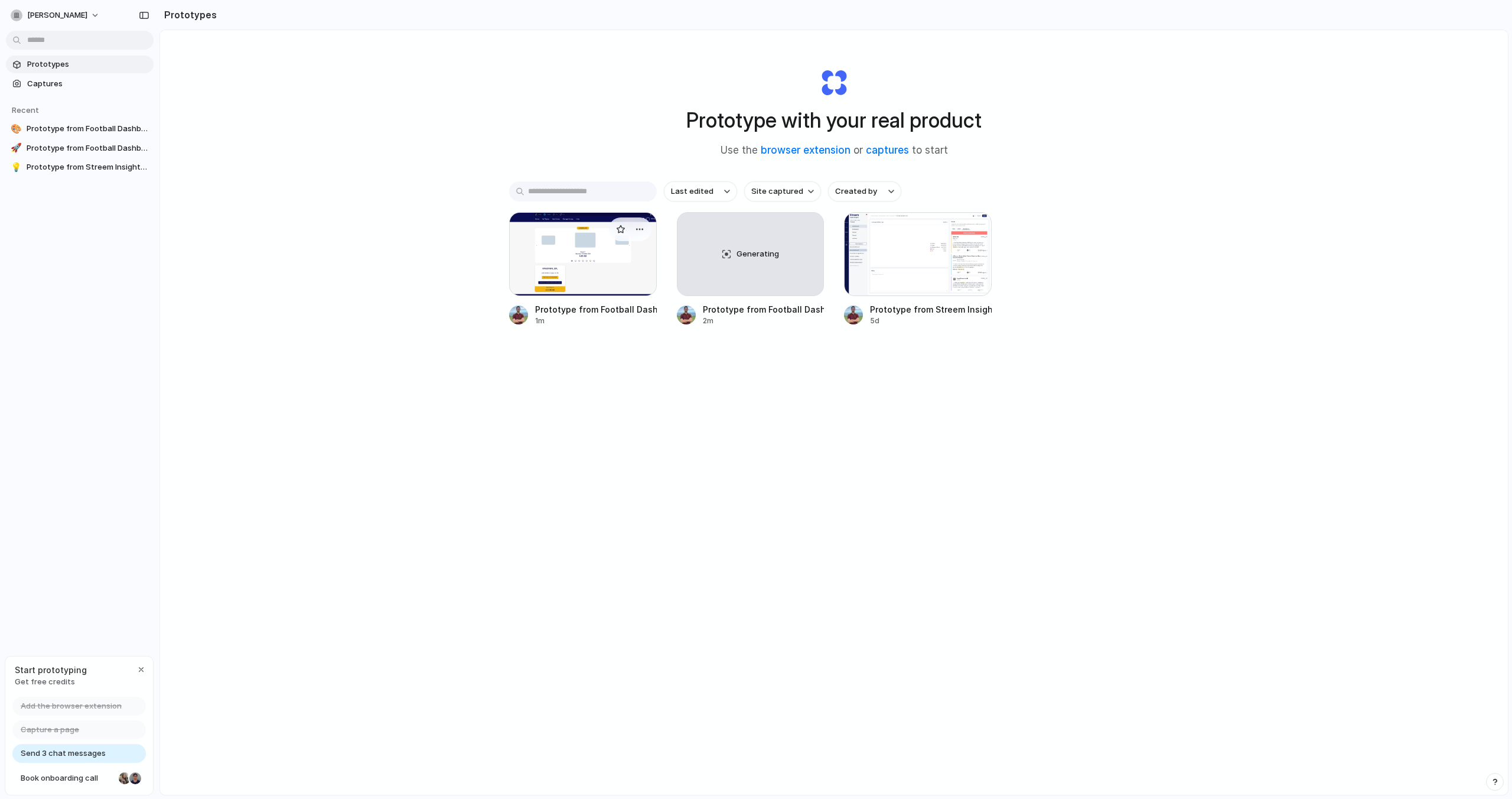
click at [628, 257] on div at bounding box center [582, 254] width 147 height 84
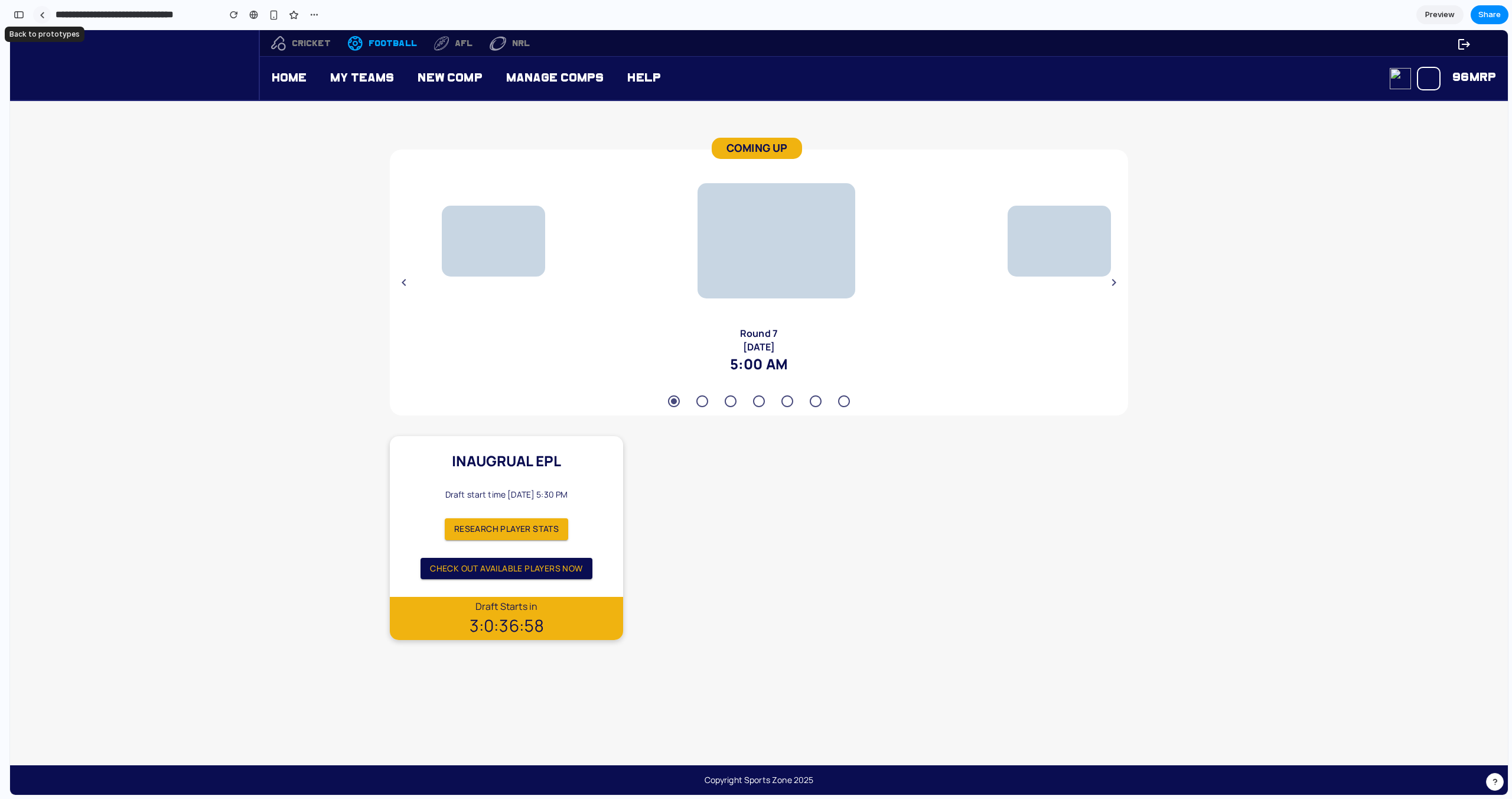
click at [44, 15] on div at bounding box center [43, 15] width 5 height 6
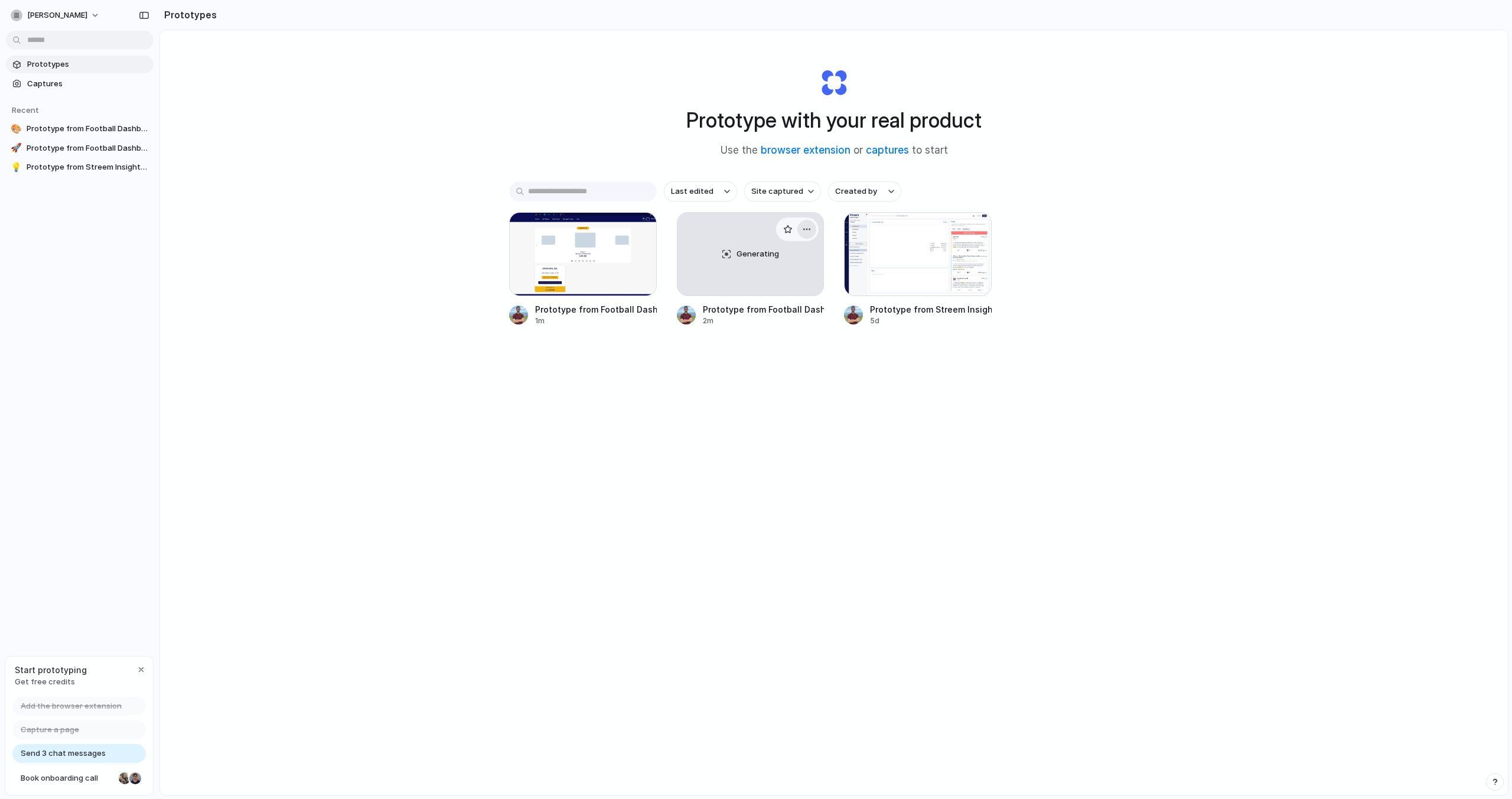
click at [811, 234] on button "button" at bounding box center [806, 229] width 19 height 19
click at [787, 306] on li "Delete" at bounding box center [771, 312] width 84 height 19
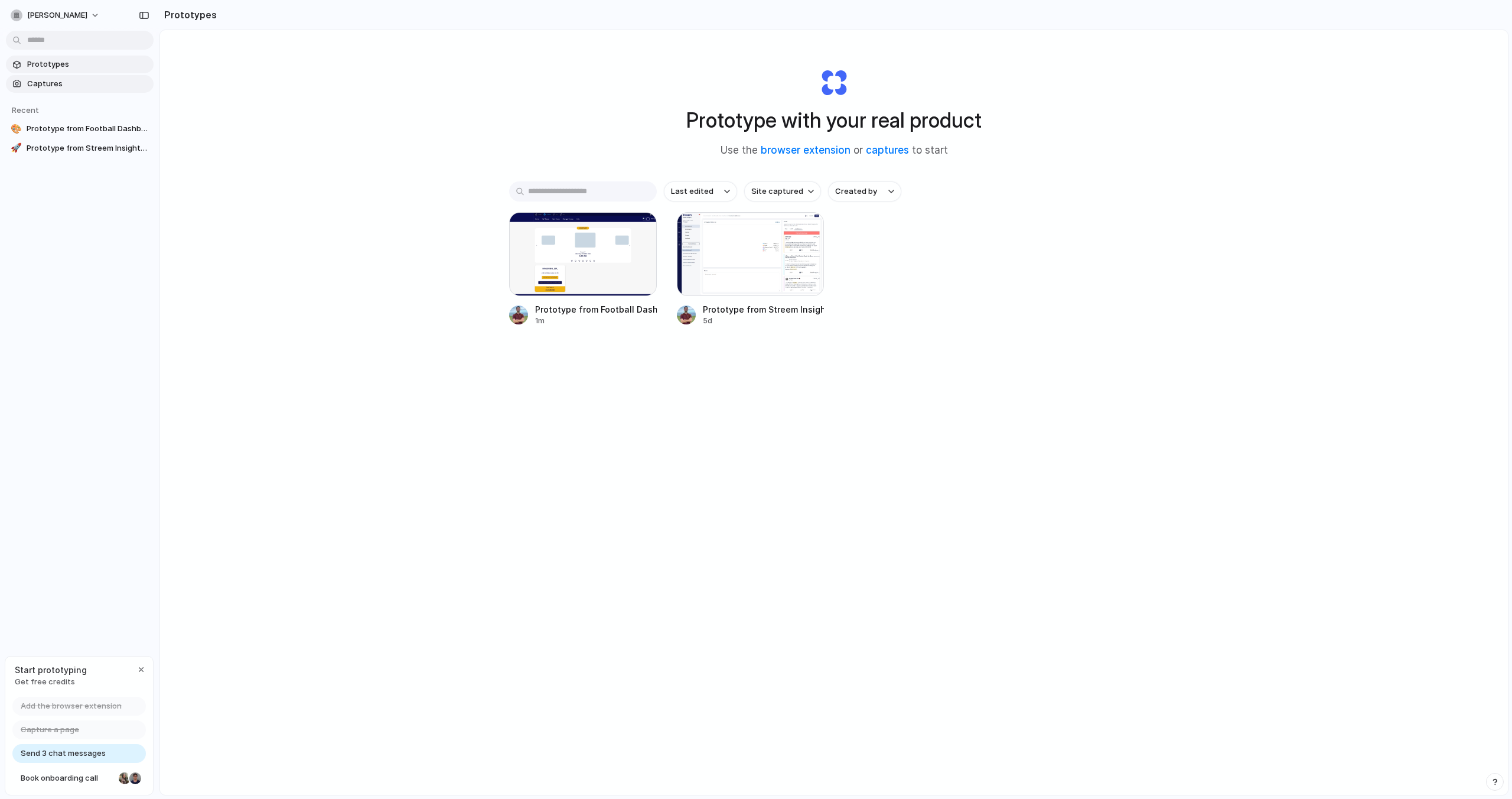
click at [72, 89] on link "Captures" at bounding box center [79, 84] width 147 height 17
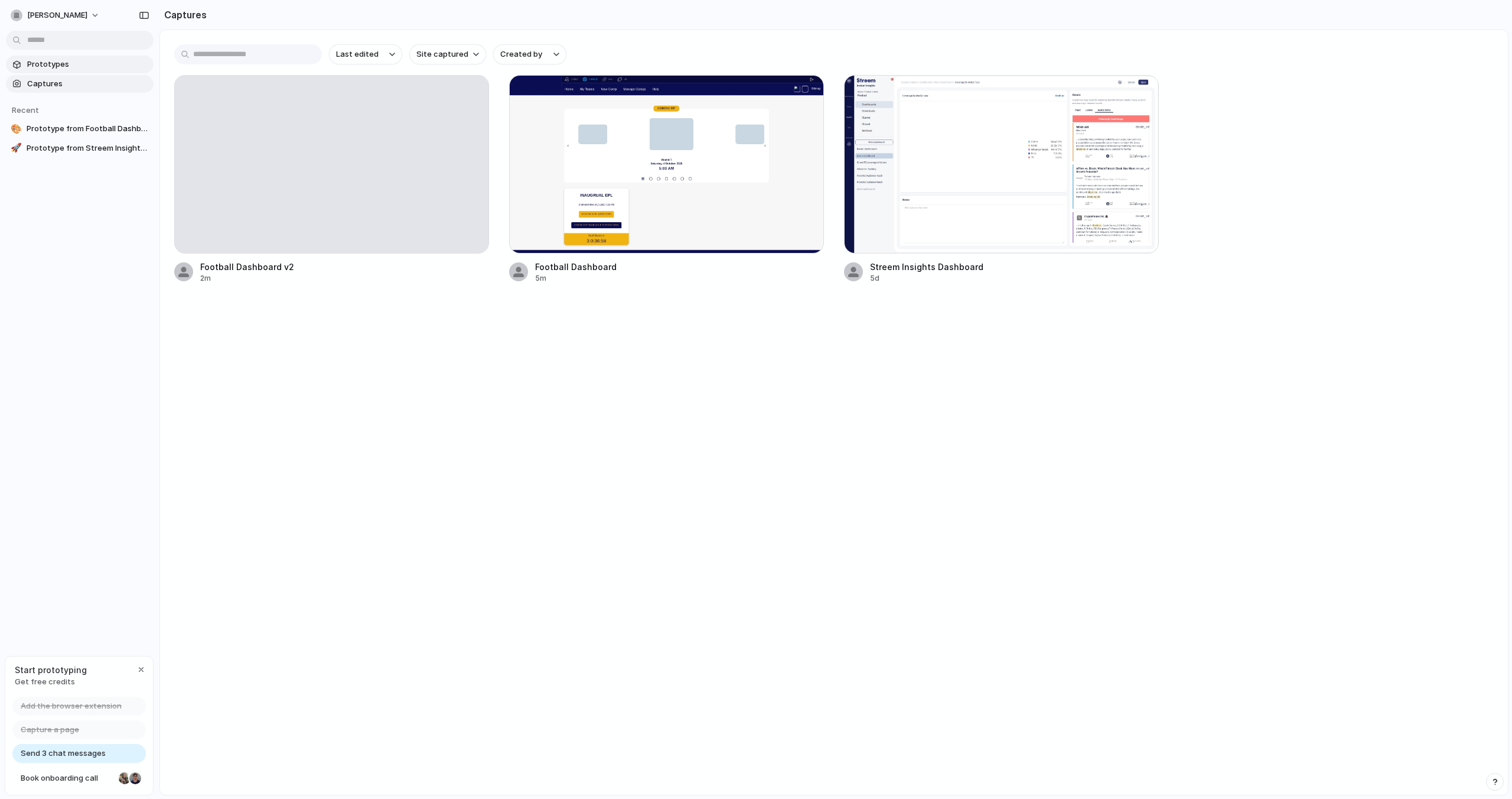
click at [75, 72] on link "Prototypes" at bounding box center [79, 64] width 147 height 17
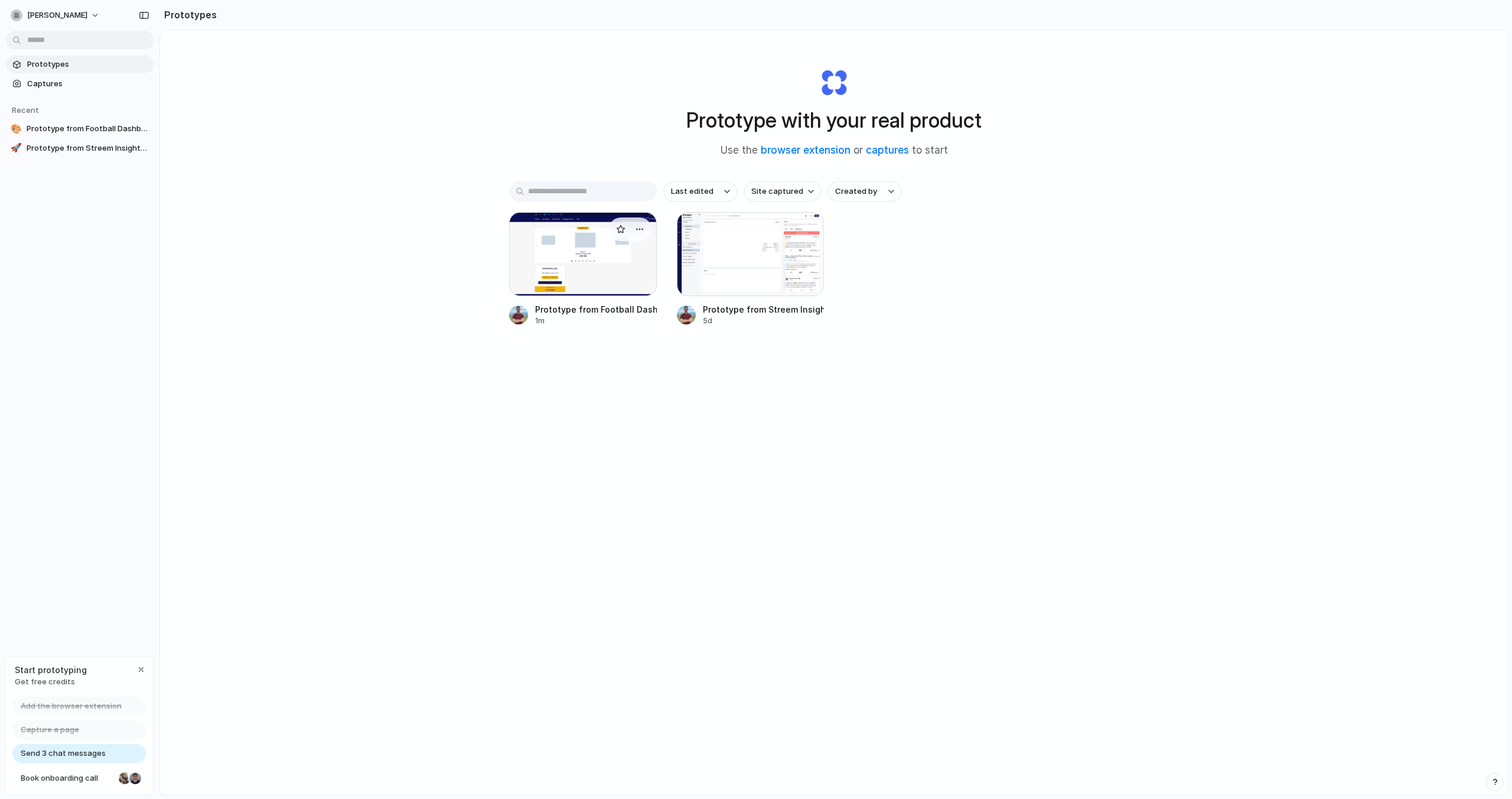
click at [513, 224] on div at bounding box center [582, 254] width 147 height 84
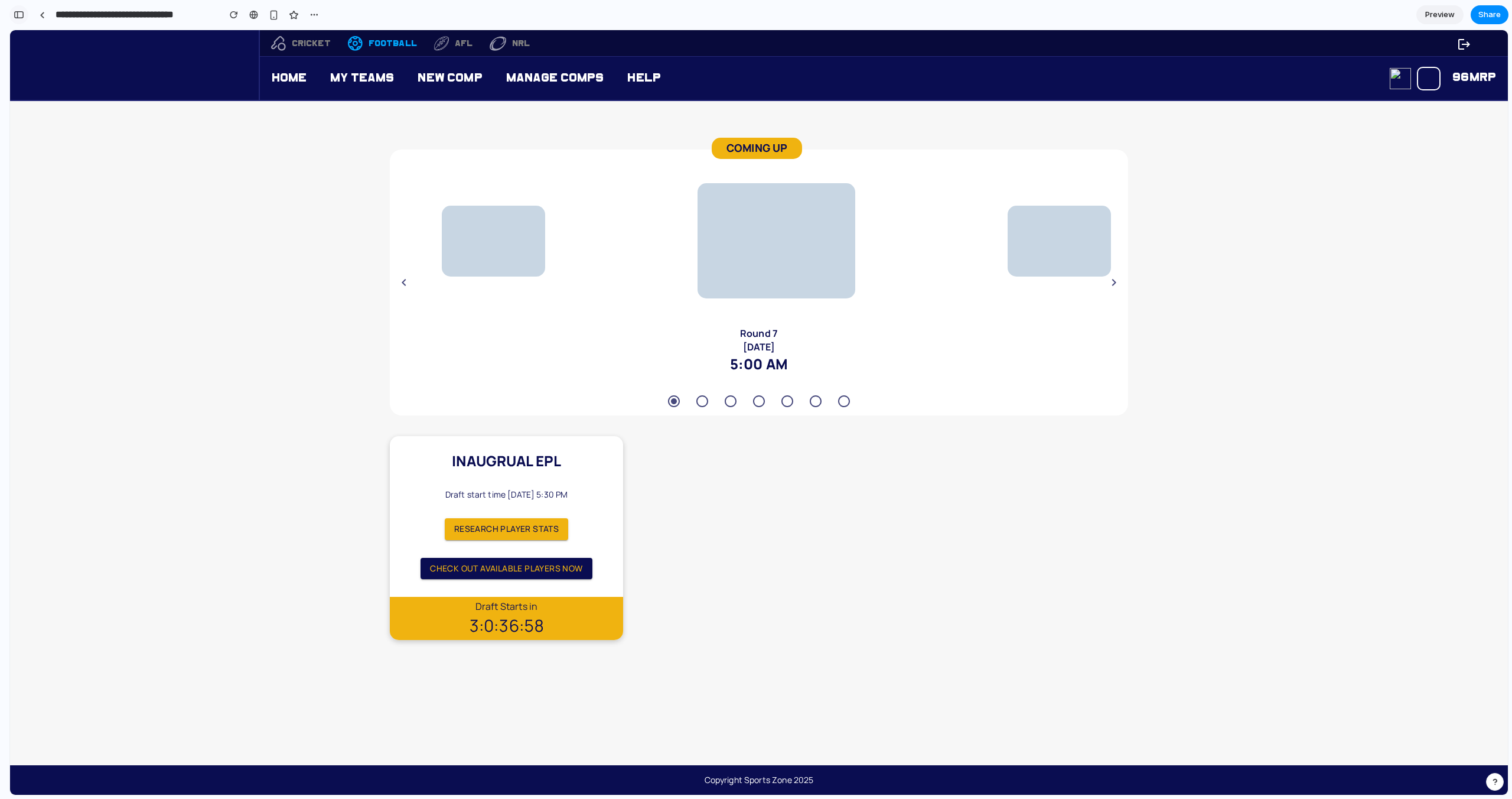
click at [17, 15] on div "button" at bounding box center [19, 15] width 11 height 8
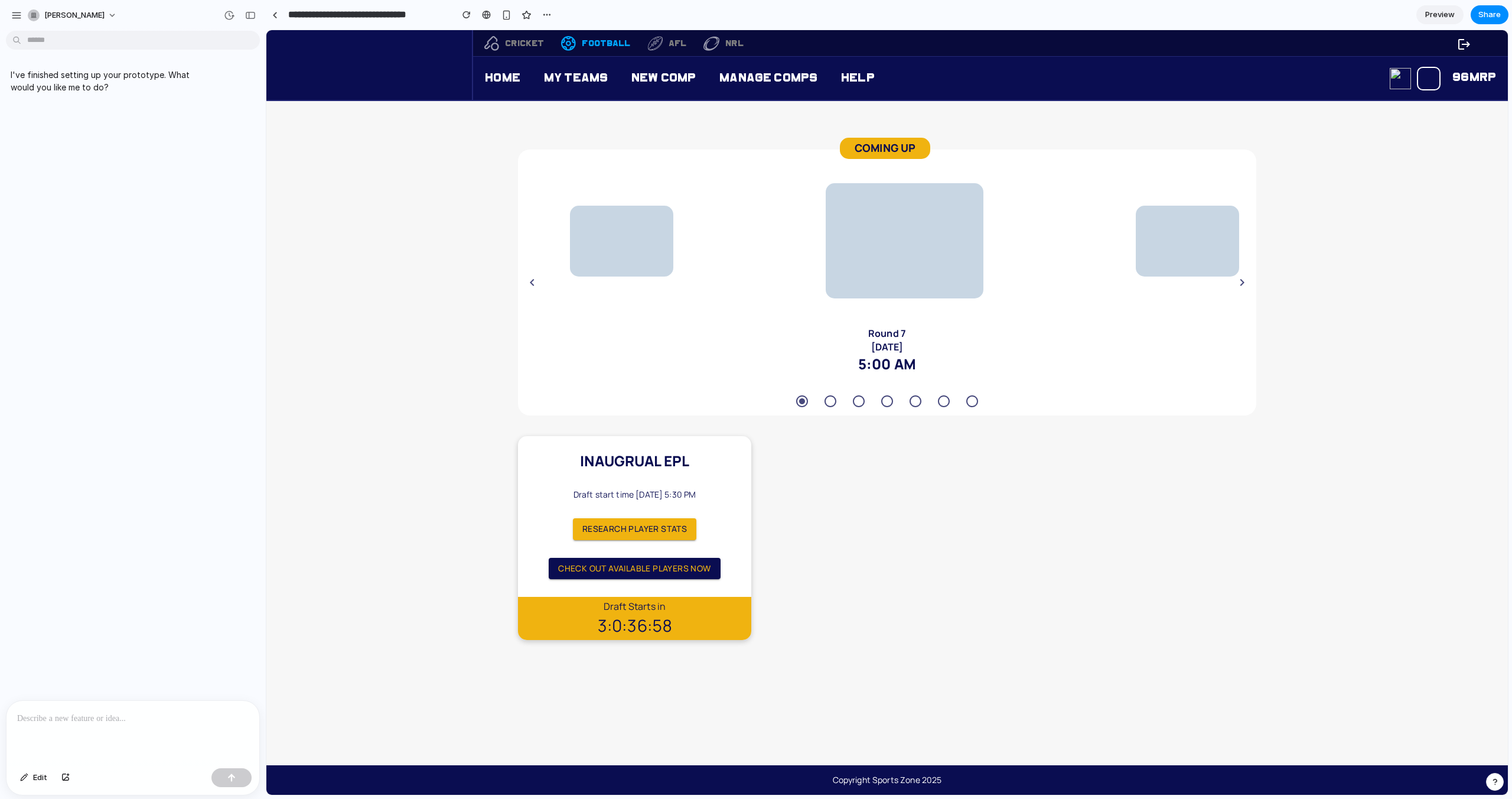
click at [134, 712] on p at bounding box center [133, 719] width 232 height 15
click at [1477, 77] on link "96mrp" at bounding box center [1474, 77] width 67 height 46
click at [95, 715] on p at bounding box center [133, 719] width 232 height 15
drag, startPoint x: 580, startPoint y: 460, endPoint x: 692, endPoint y: 458, distance: 112.0
click at [692, 458] on div "Inaugrual EPL" at bounding box center [634, 461] width 139 height 20
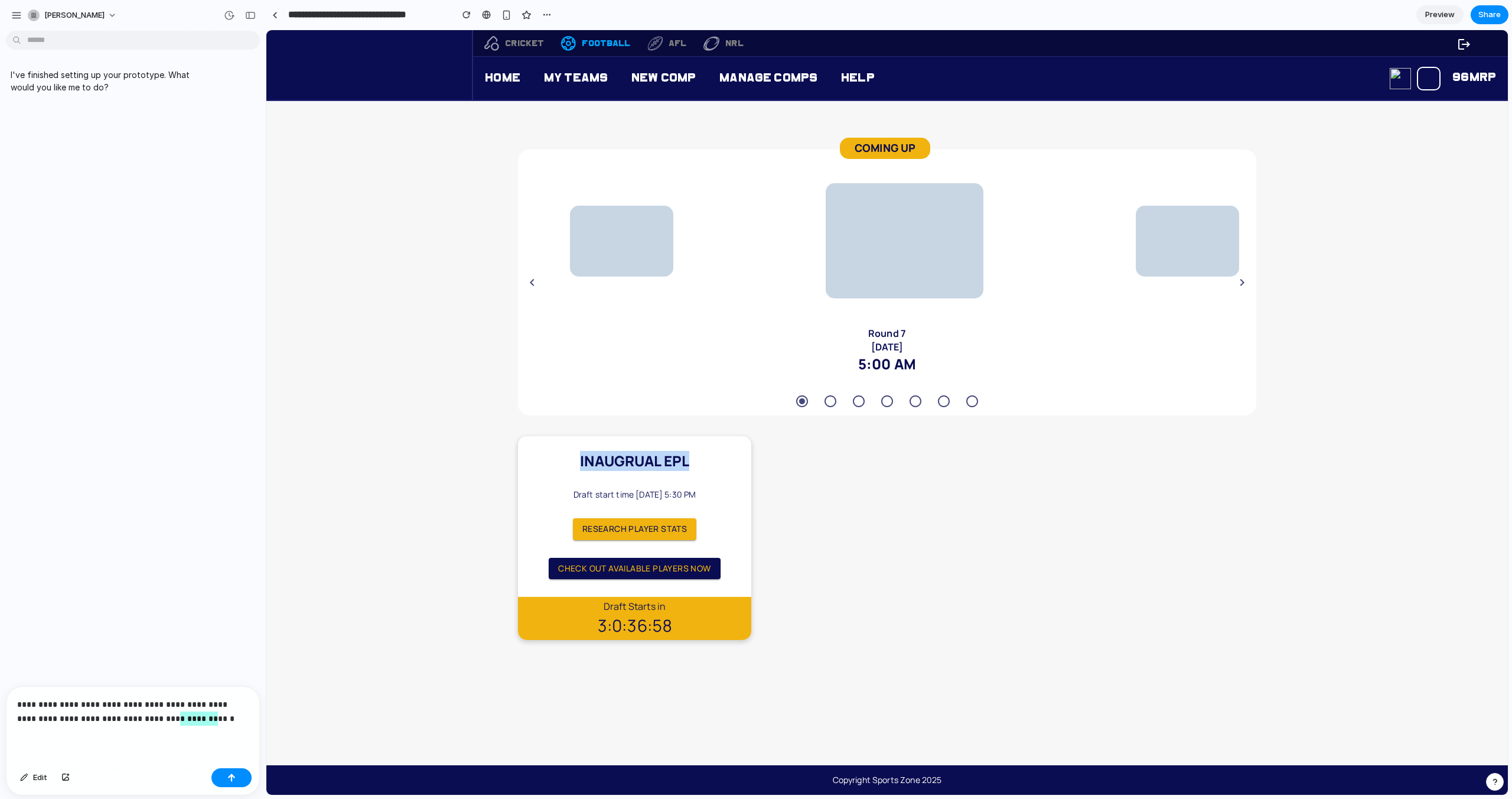
copy div "Inaugrual EPL"
click at [158, 717] on p "**********" at bounding box center [131, 711] width 227 height 28
drag, startPoint x: 404, startPoint y: 744, endPoint x: 286, endPoint y: 725, distance: 119.5
click at [453, 444] on div "COMING UP Bournemouth Fulham Round 7 [DATE] 5:00 AM Leeds Tottenham Round 7 [DA…" at bounding box center [887, 394] width 1206 height 529
click at [209, 710] on p "**********" at bounding box center [131, 711] width 227 height 28
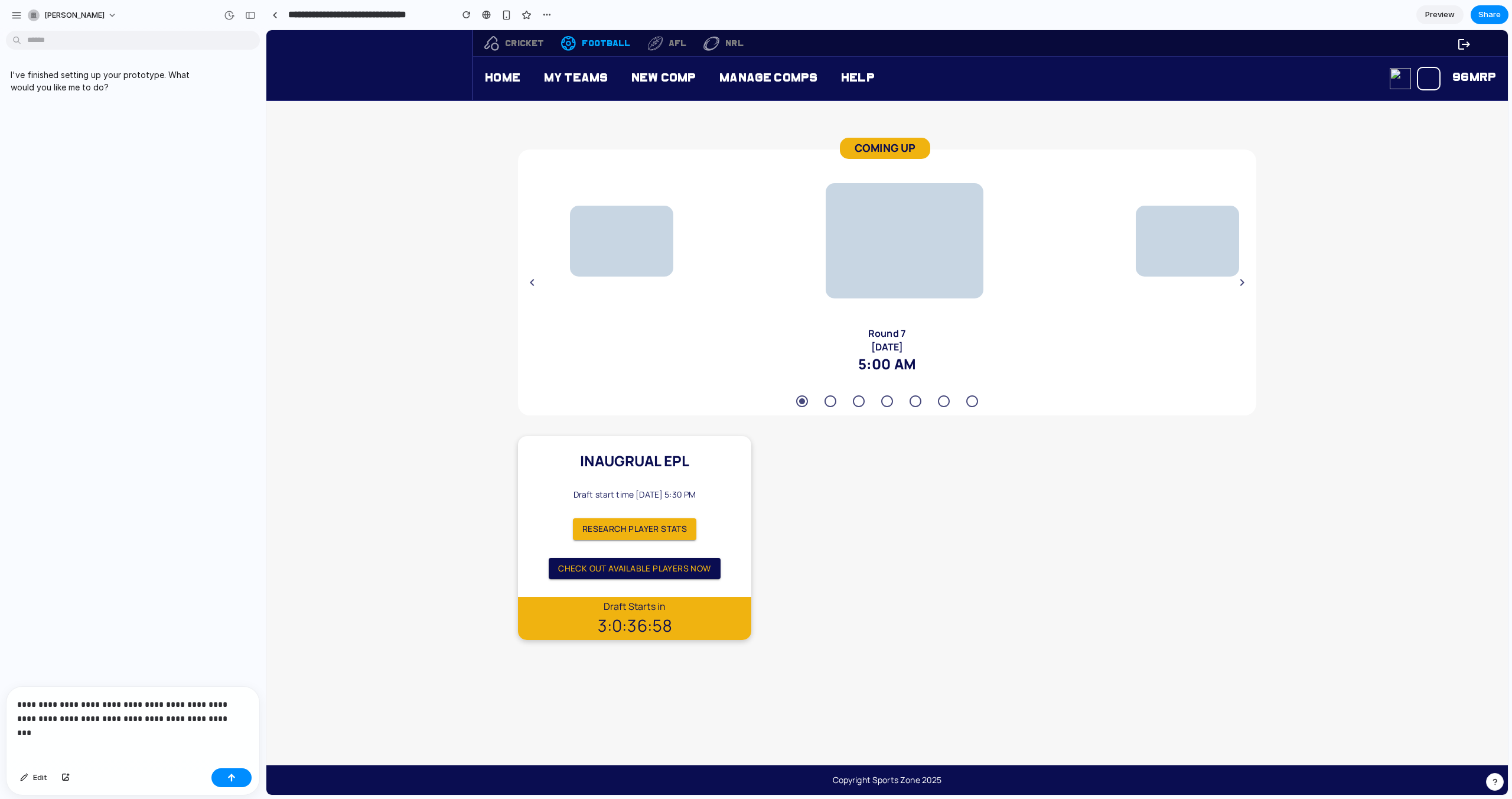
click at [42, 714] on p "**********" at bounding box center [131, 711] width 227 height 28
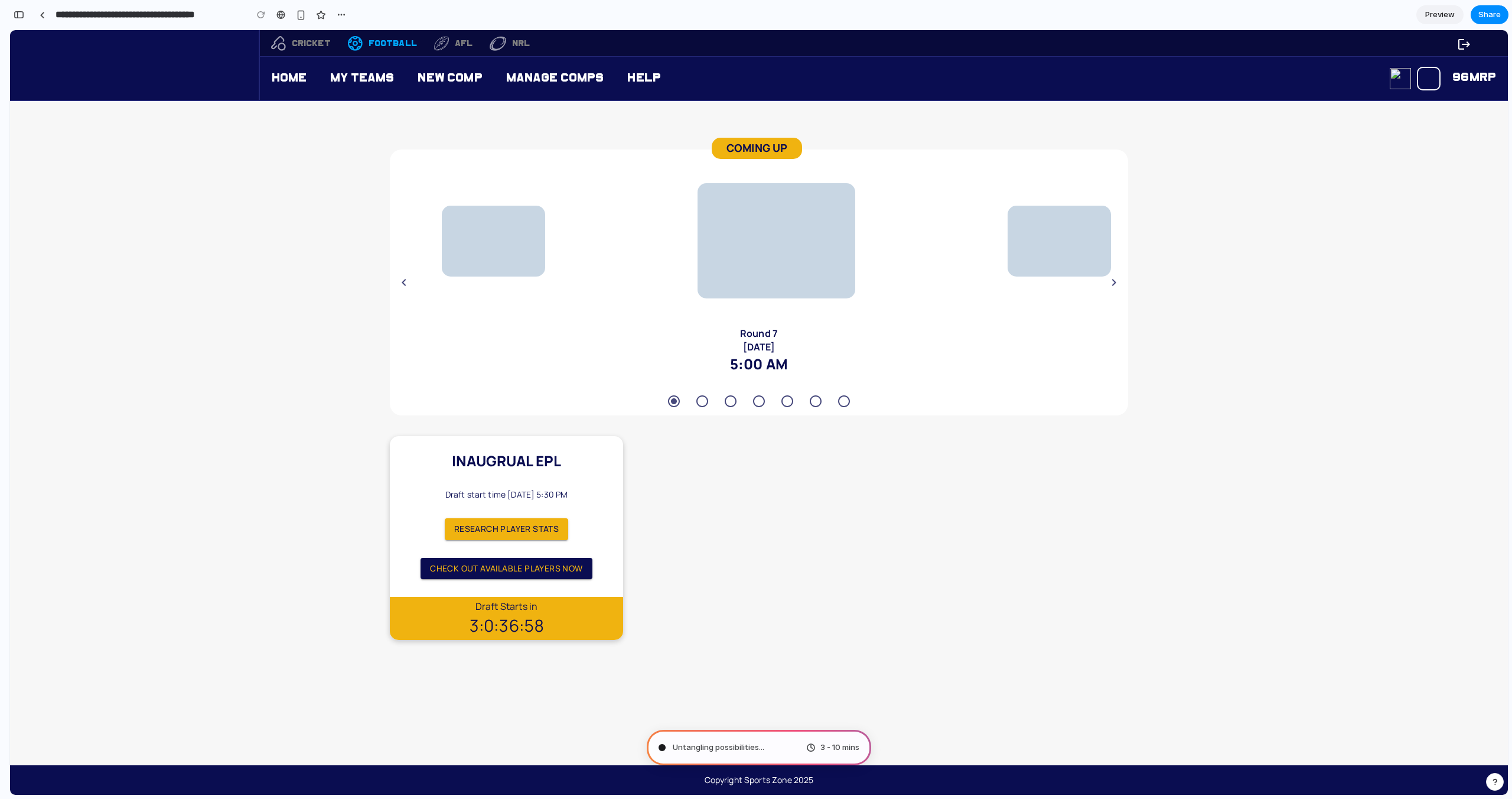
scroll to position [269, 0]
click at [23, 15] on div "button" at bounding box center [19, 15] width 11 height 8
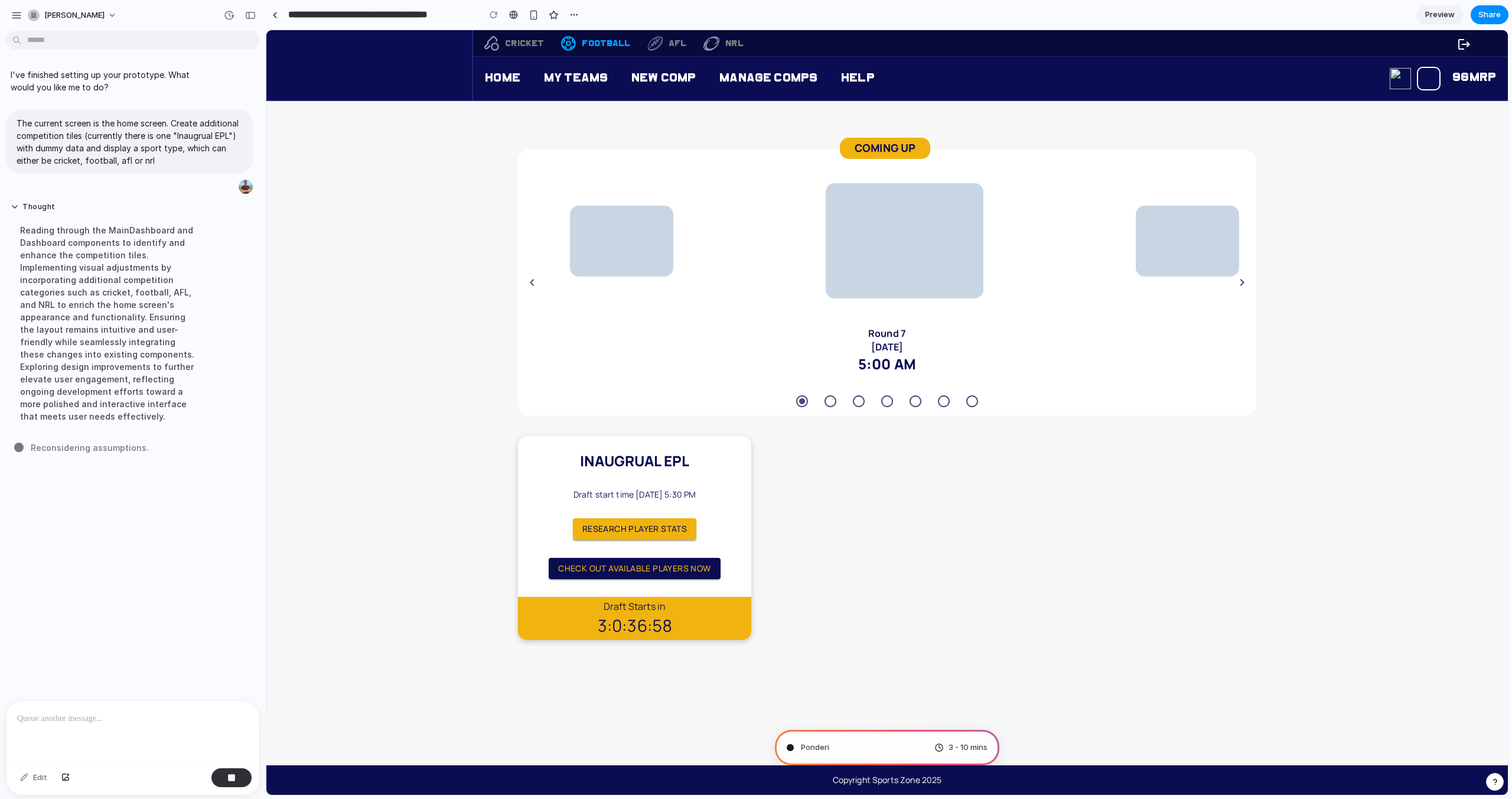
scroll to position [0, 0]
click at [426, 15] on input "**********" at bounding box center [381, 15] width 190 height 21
click at [365, 14] on input "**********" at bounding box center [381, 15] width 190 height 21
click at [434, 14] on input "**********" at bounding box center [381, 15] width 190 height 21
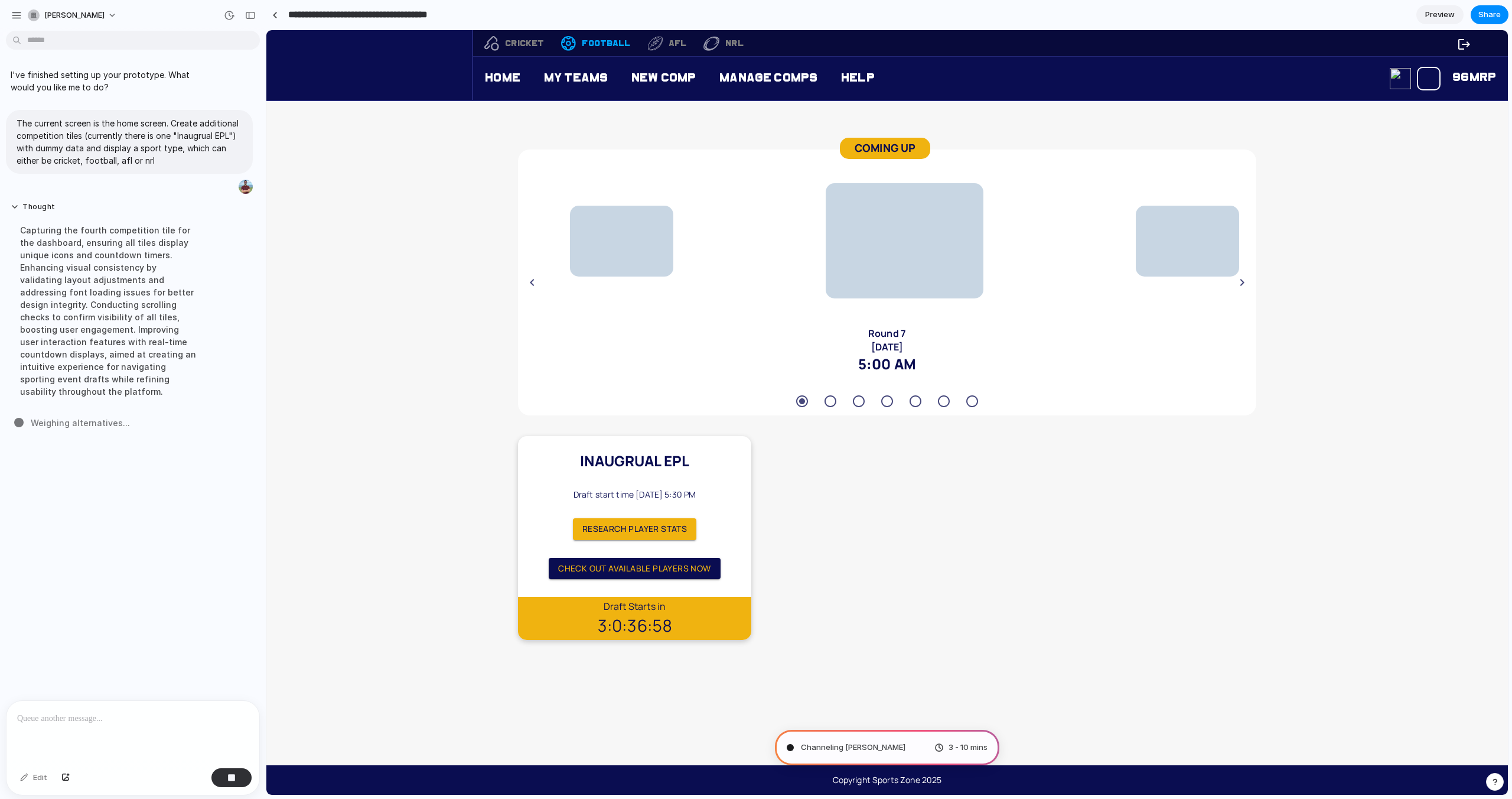
click at [434, 14] on input "**********" at bounding box center [381, 15] width 190 height 21
drag, startPoint x: 289, startPoint y: 15, endPoint x: 473, endPoint y: 16, distance: 184.0
click at [473, 16] on input "**********" at bounding box center [381, 15] width 190 height 21
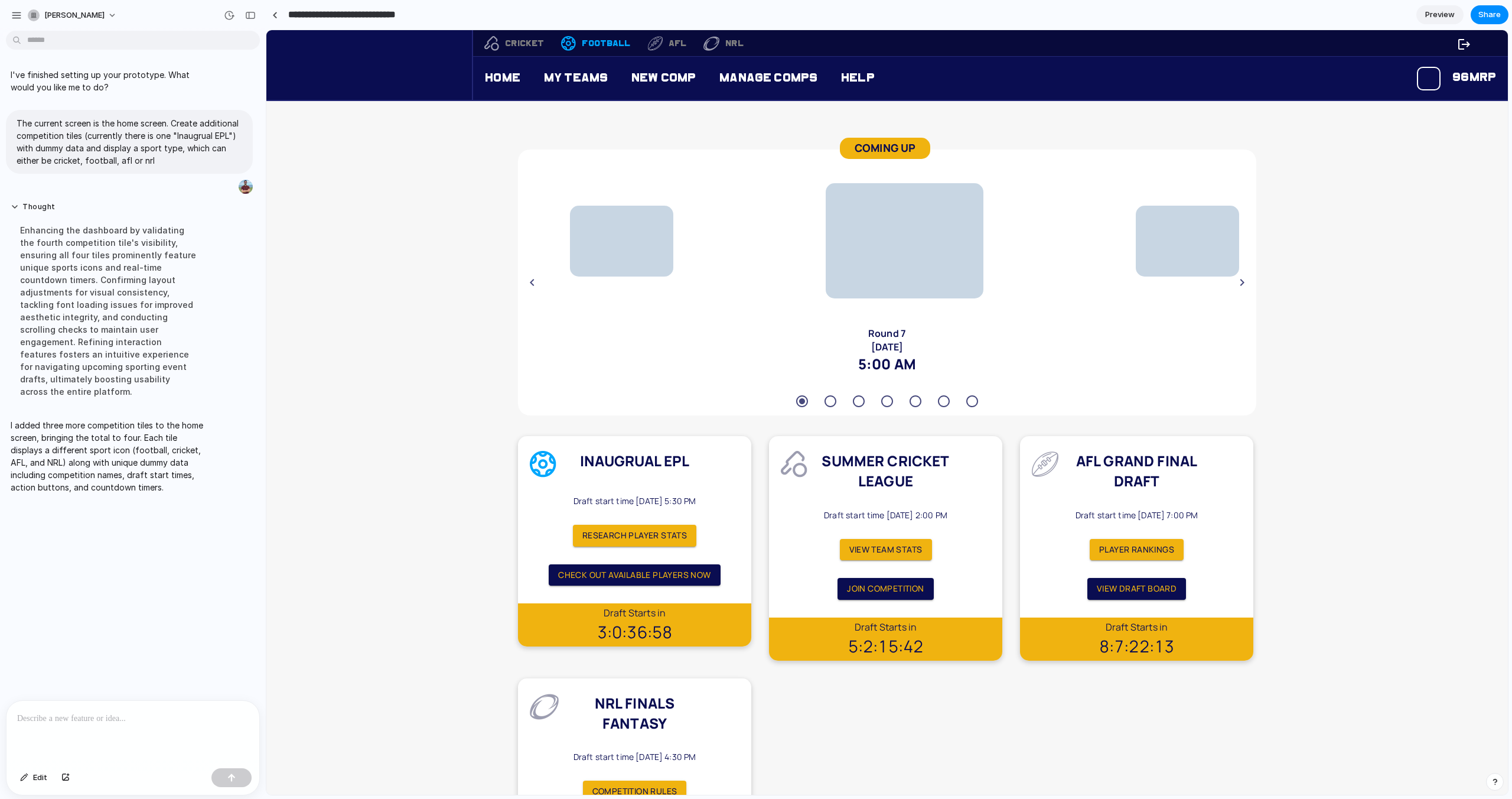
type input "**********"
click at [435, 230] on div "COMING UP Bournemouth Fulham Round 7 [DATE] 5:00 AM Leeds Tottenham Round 7 [DA…" at bounding box center [887, 524] width 1206 height 791
click at [93, 719] on p at bounding box center [131, 719] width 227 height 15
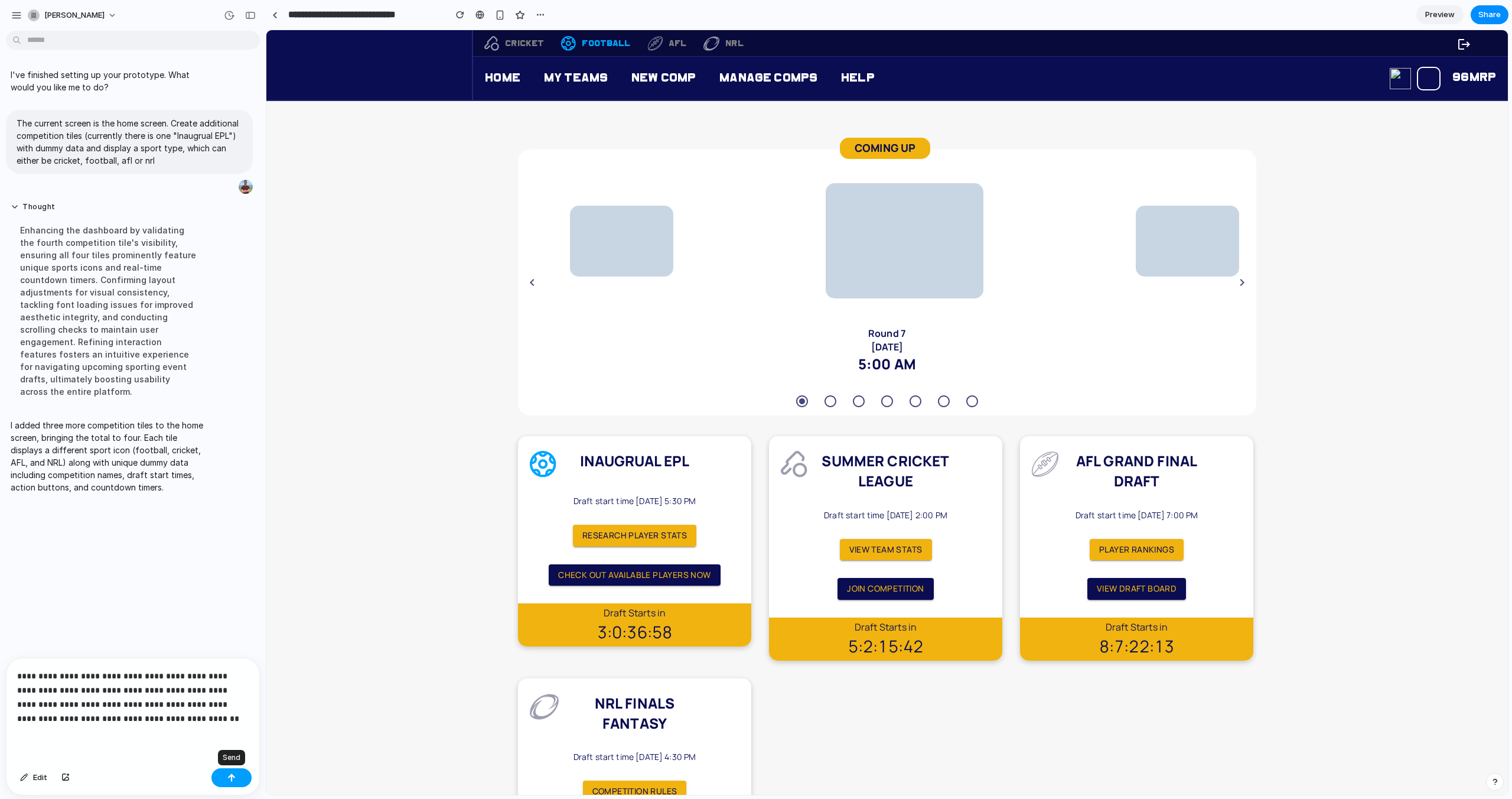
click at [240, 772] on button "button" at bounding box center [232, 777] width 40 height 19
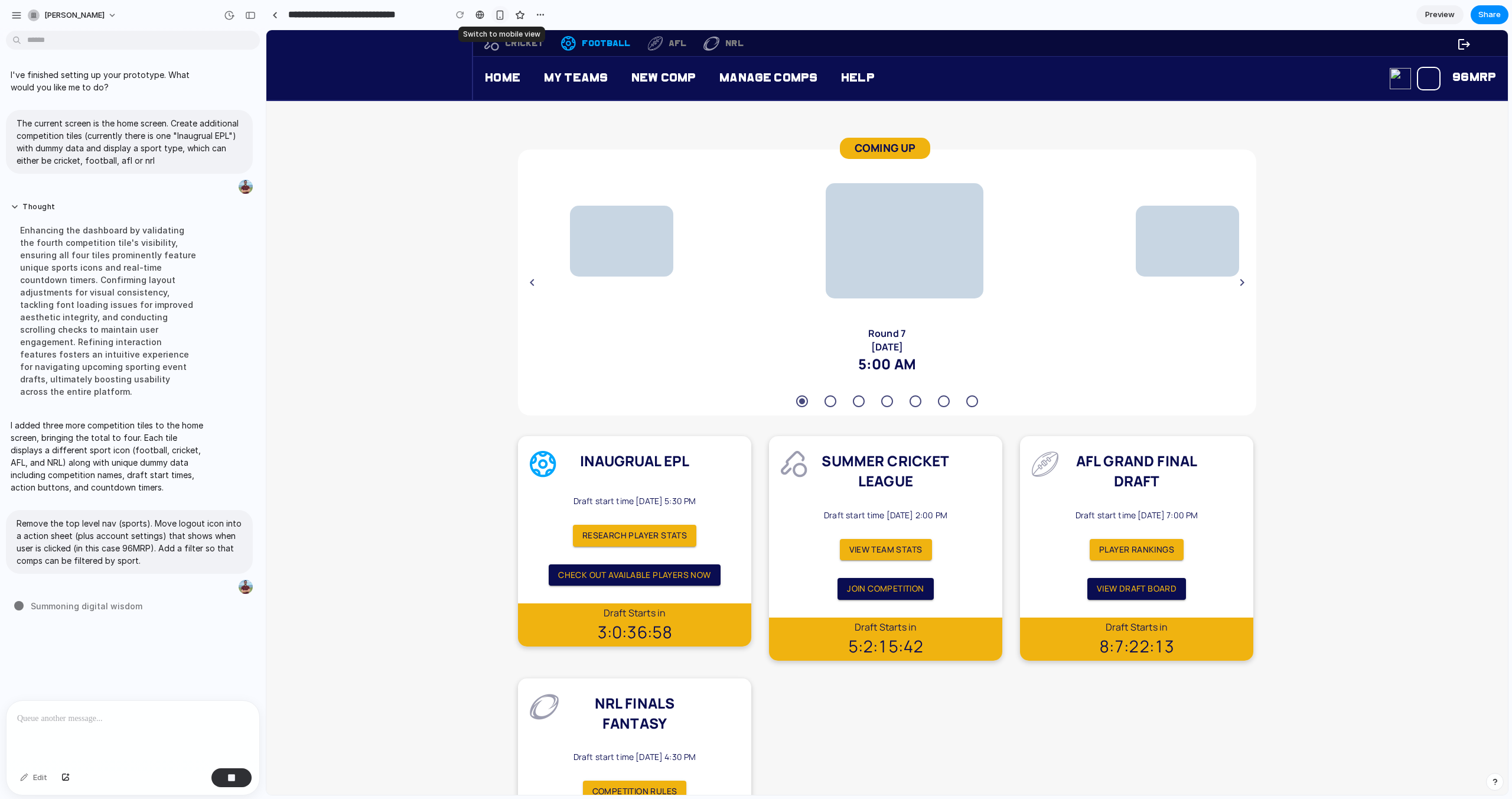
click at [495, 16] on div "button" at bounding box center [500, 15] width 10 height 10
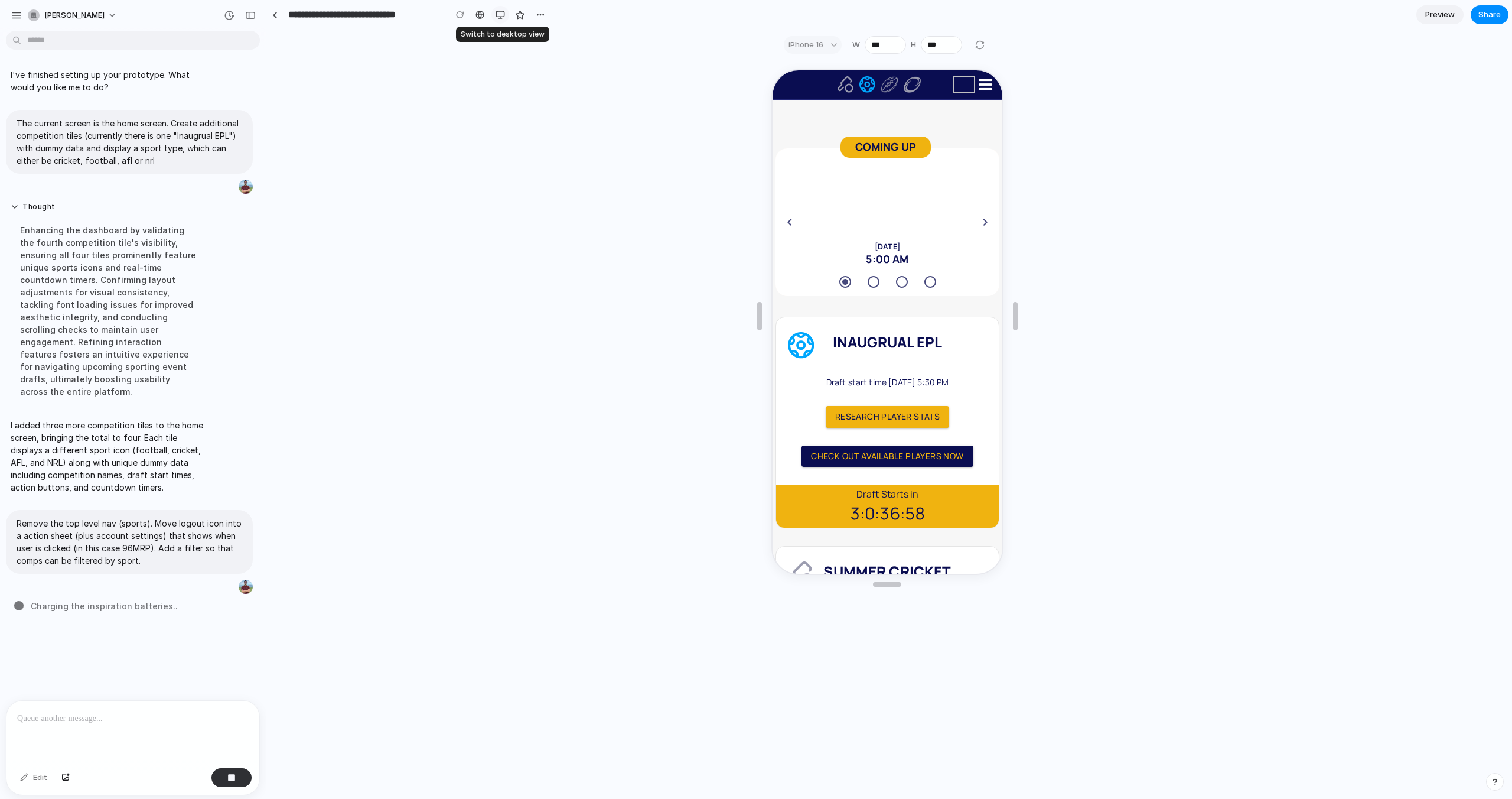
click at [501, 15] on div "button" at bounding box center [500, 15] width 9 height 9
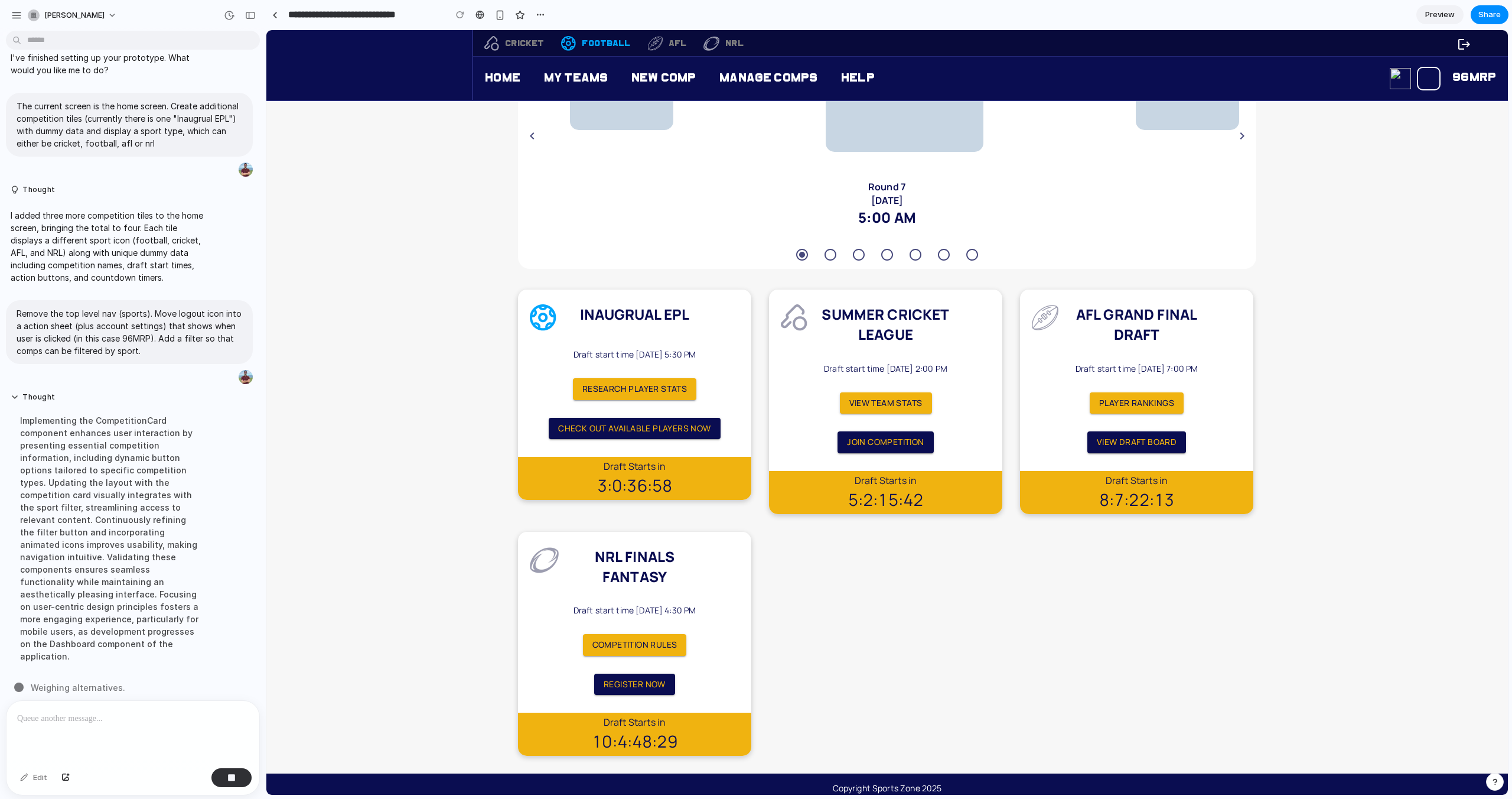
scroll to position [155, 0]
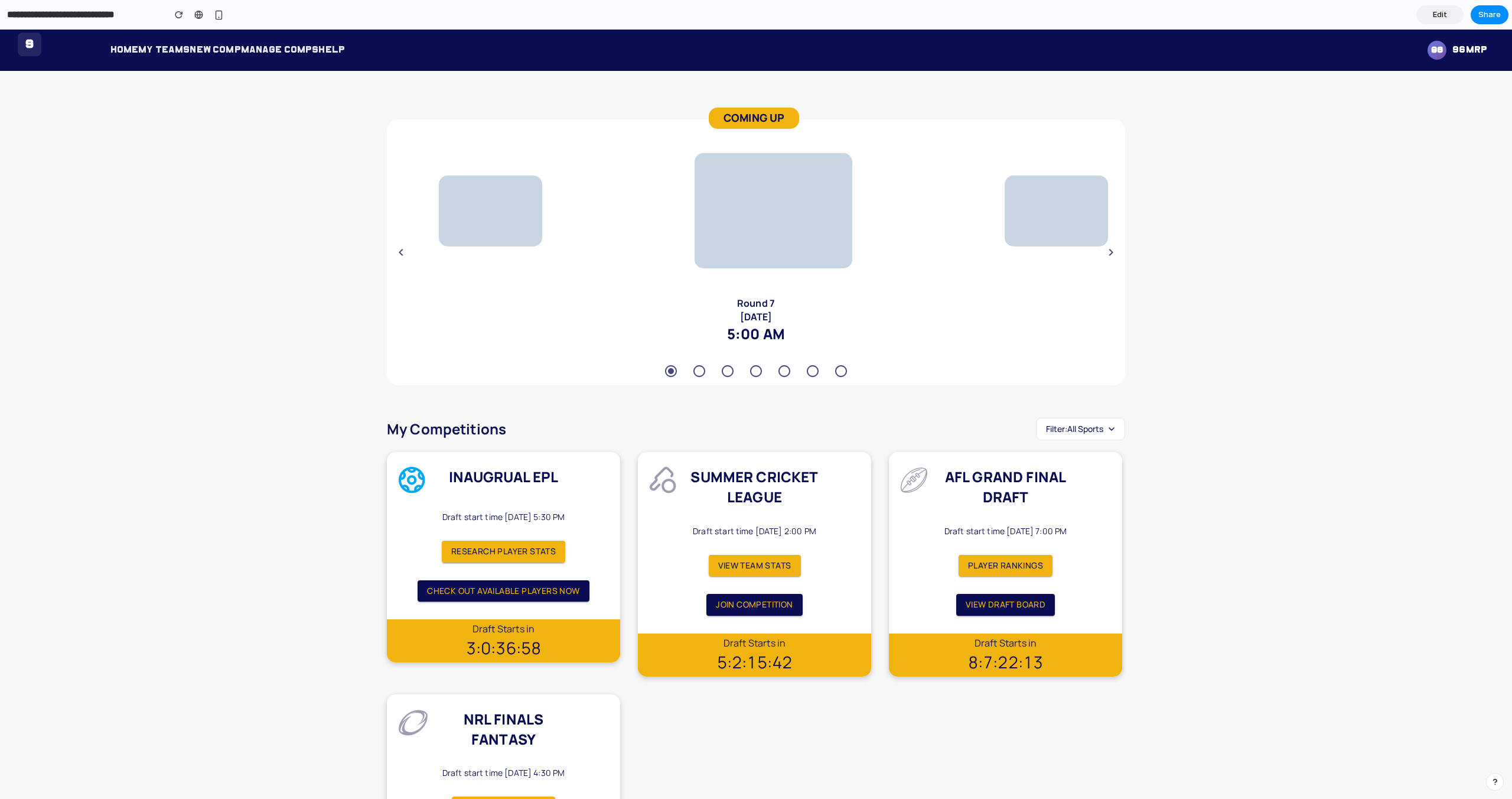
click at [1108, 255] on icon "button" at bounding box center [1111, 253] width 15 height 15
